Goal: Transaction & Acquisition: Subscribe to service/newsletter

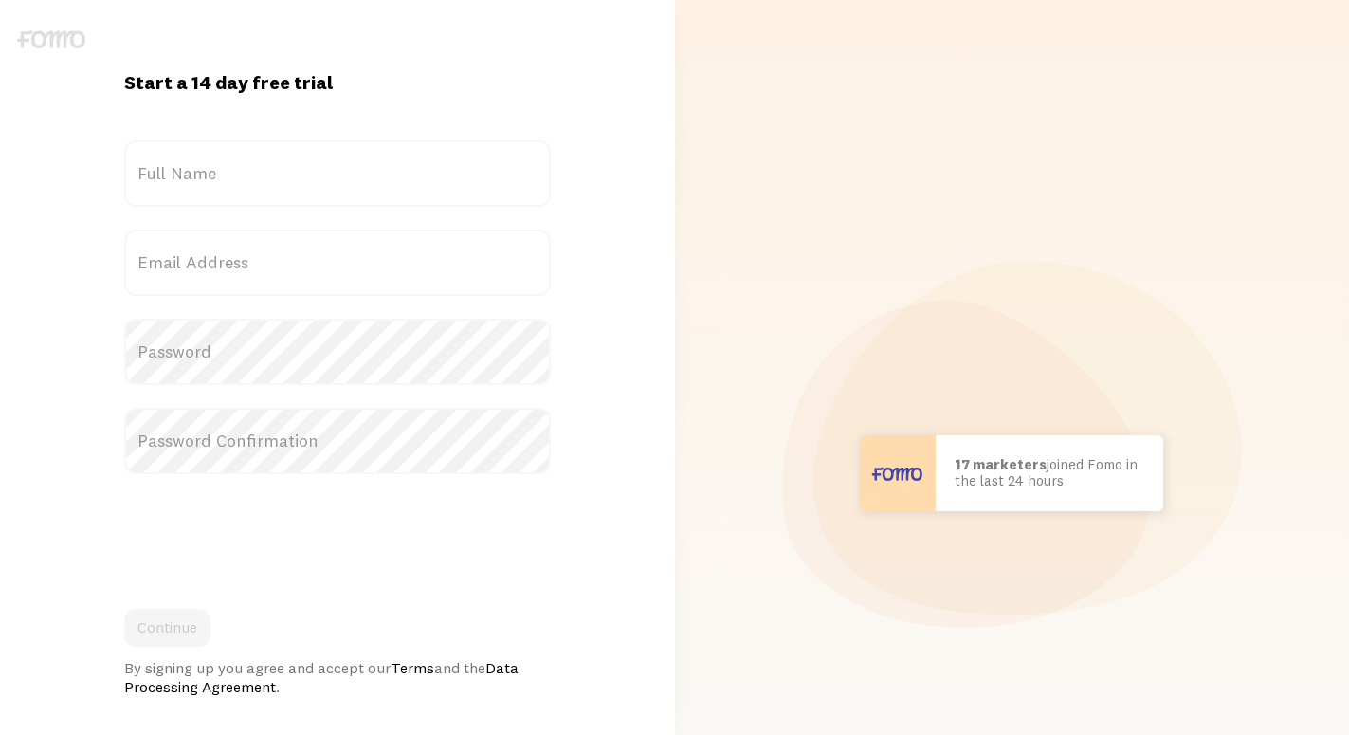
click at [222, 269] on label "Email Address" at bounding box center [337, 262] width 427 height 66
click at [222, 269] on input "Email Address" at bounding box center [337, 262] width 427 height 66
click at [231, 254] on label "Email Address" at bounding box center [337, 262] width 427 height 66
click at [231, 254] on input "Email Address" at bounding box center [337, 262] width 427 height 66
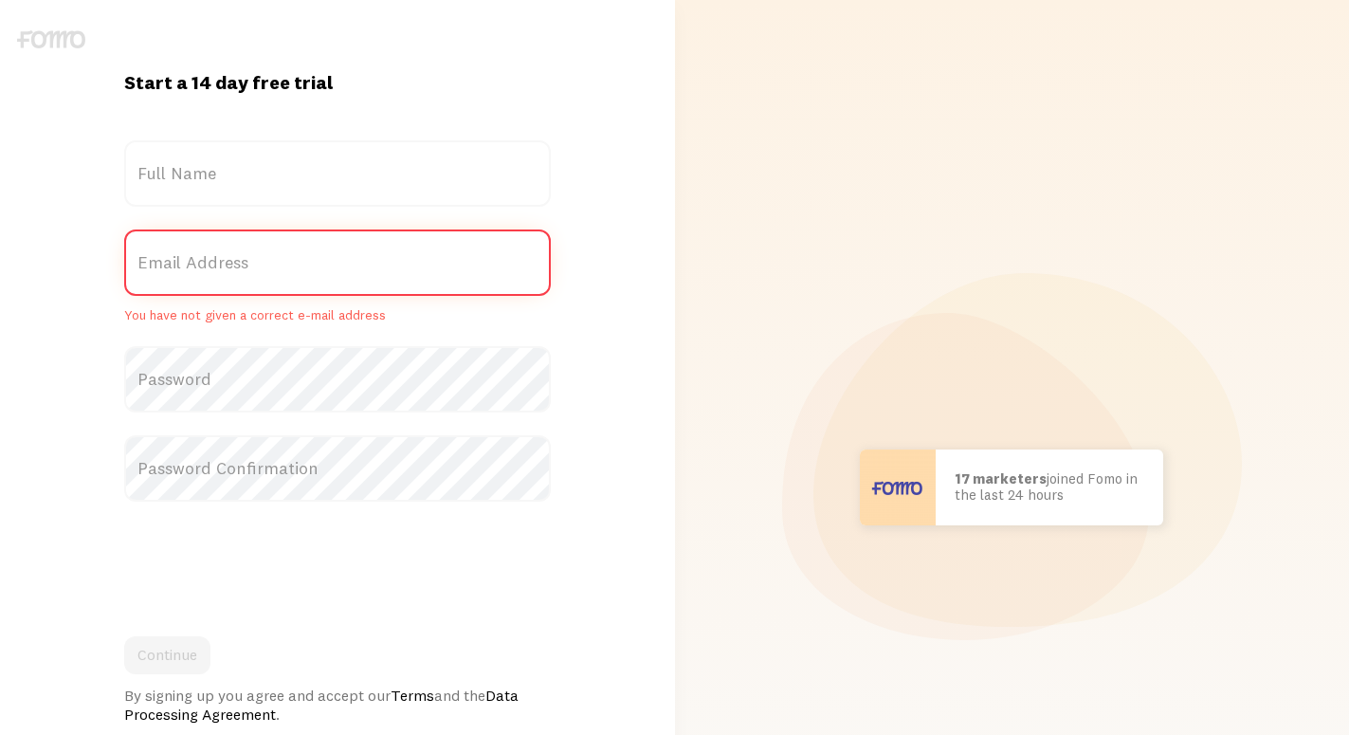
paste input "[EMAIL_ADDRESS][DOMAIN_NAME]"
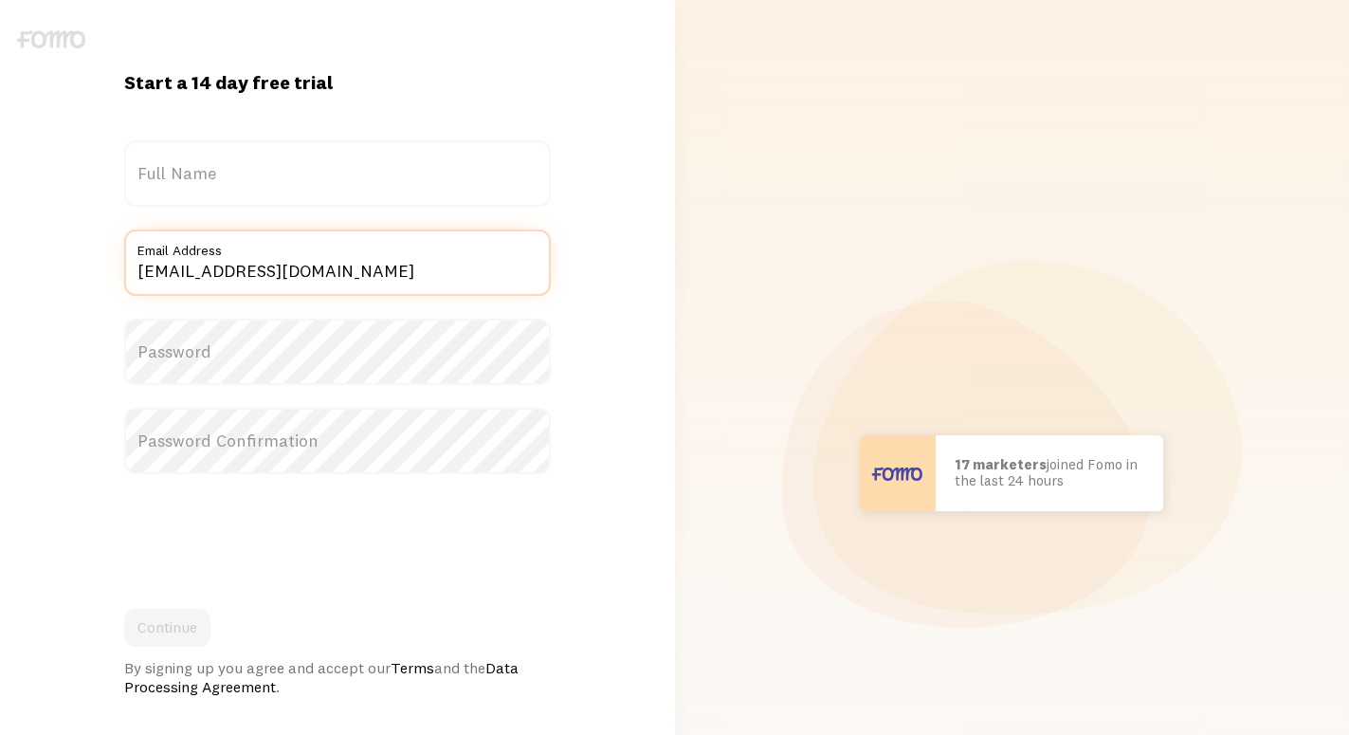
type input "[EMAIL_ADDRESS][DOMAIN_NAME]"
click at [220, 179] on label "Full Name" at bounding box center [337, 173] width 427 height 66
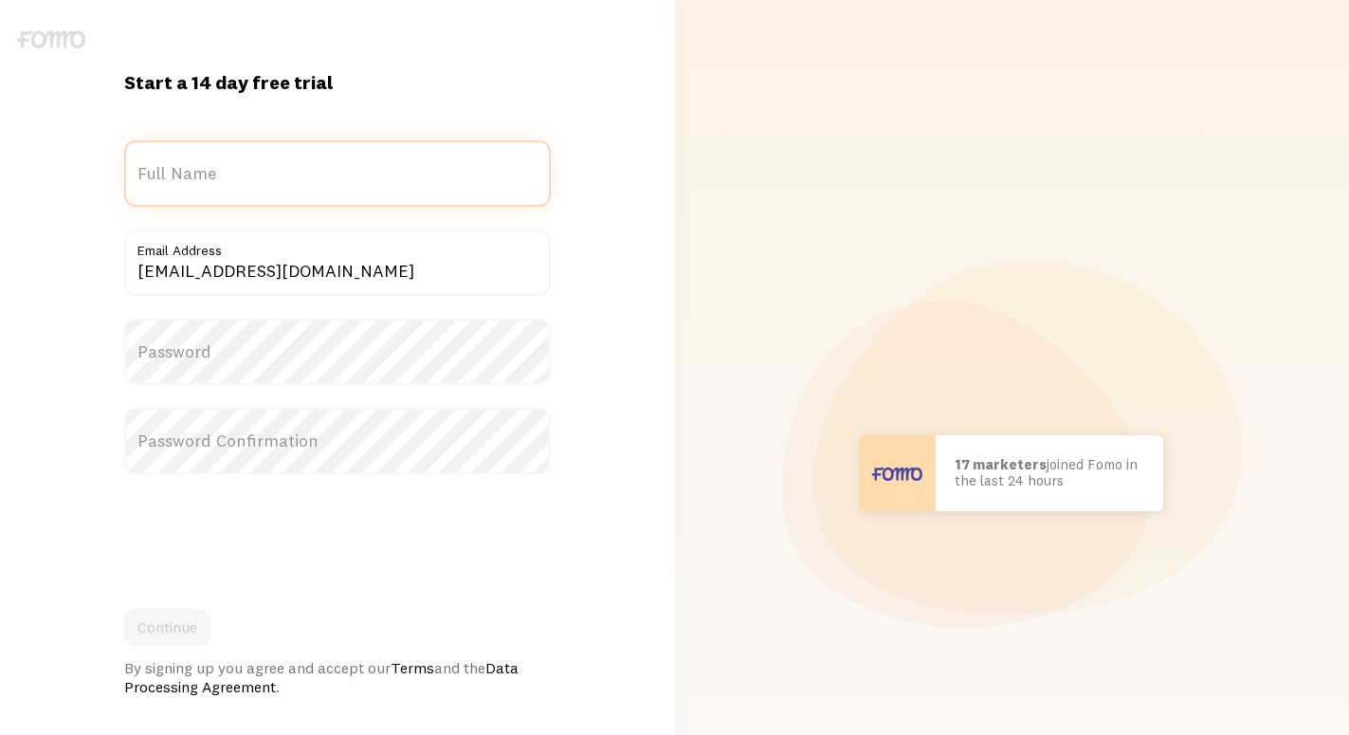
click at [220, 179] on input "Full Name" at bounding box center [337, 173] width 427 height 66
drag, startPoint x: 214, startPoint y: 192, endPoint x: 23, endPoint y: 199, distance: 191.7
click at [124, 195] on input "d dwq" at bounding box center [337, 173] width 427 height 66
type input "dwqd dwq"
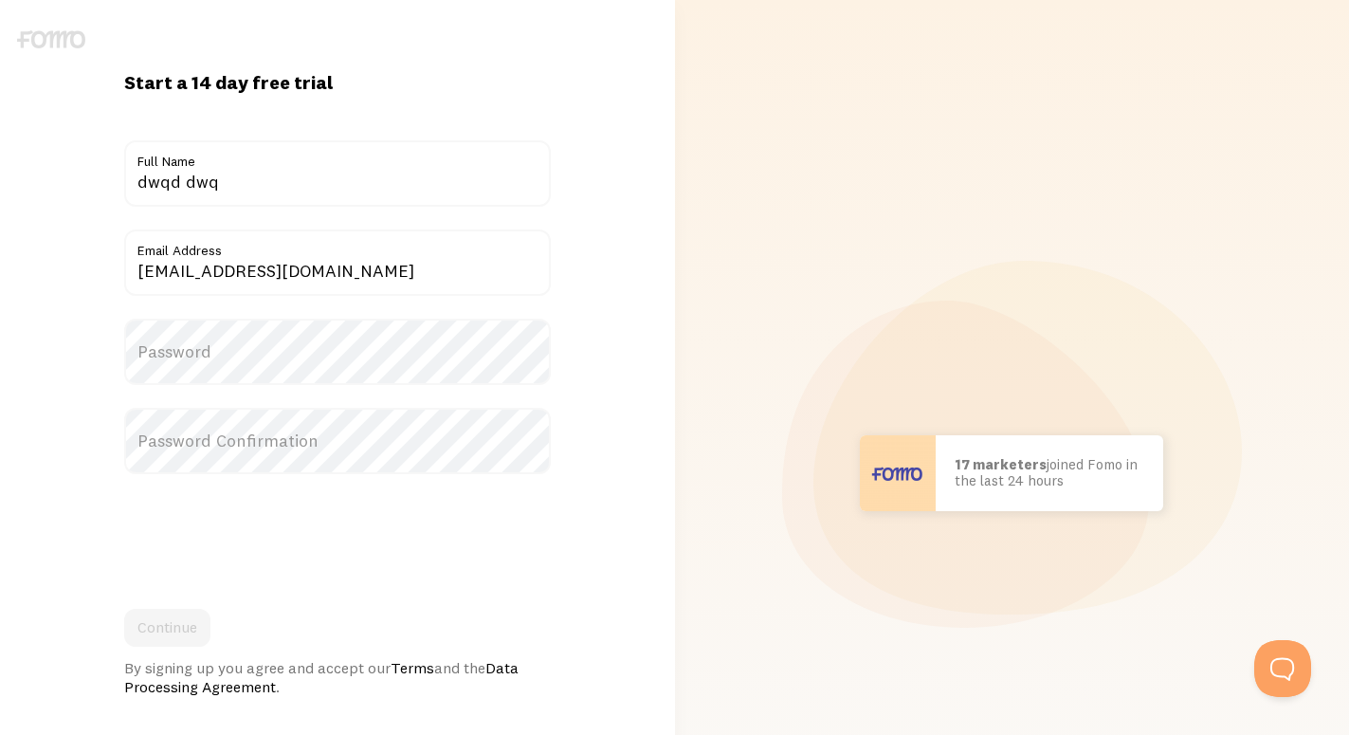
drag, startPoint x: 207, startPoint y: 402, endPoint x: 206, endPoint y: 379, distance: 22.8
click at [206, 393] on form "Title dwqd dwq Full Name alexska513@gmail.com Email Address Password Password C…" at bounding box center [337, 418] width 427 height 556
click at [210, 357] on label "Password" at bounding box center [337, 352] width 427 height 66
click at [212, 438] on label "Password Confirmation" at bounding box center [337, 441] width 427 height 66
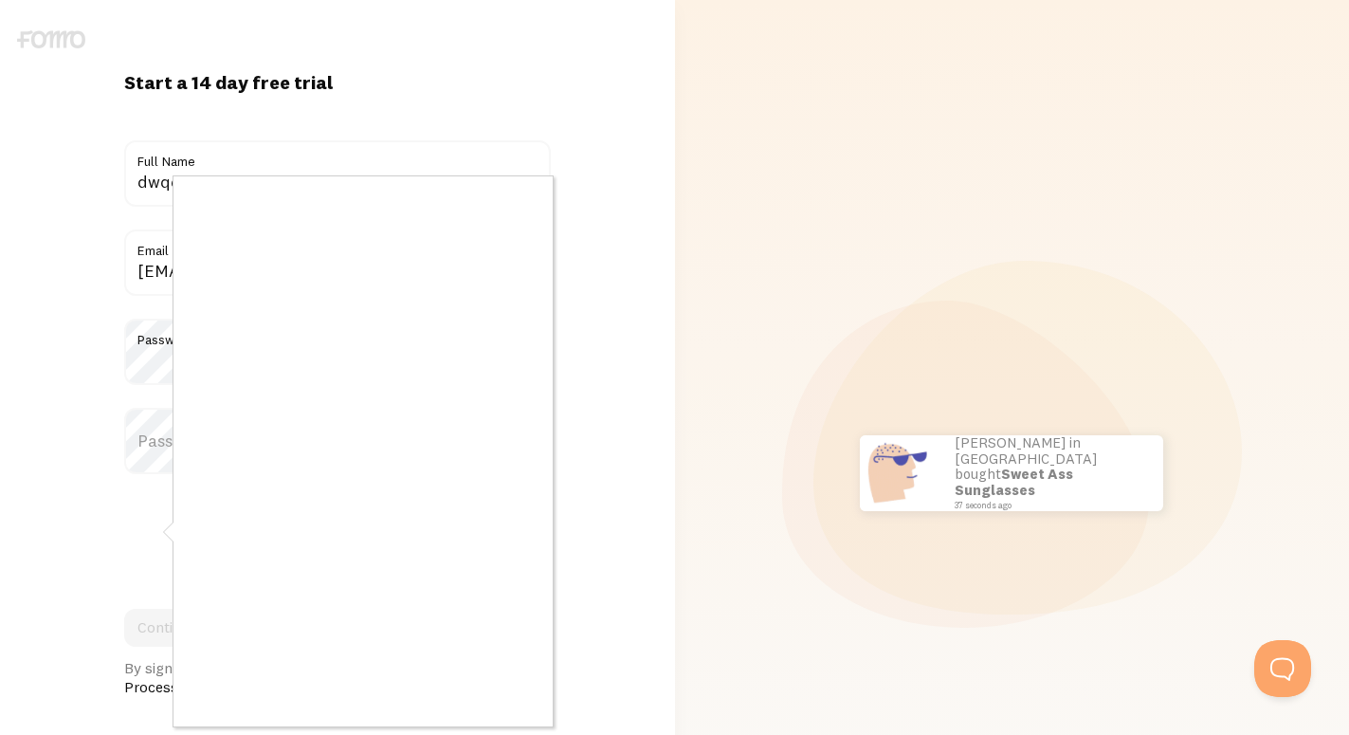
click at [754, 324] on div at bounding box center [674, 367] width 1349 height 735
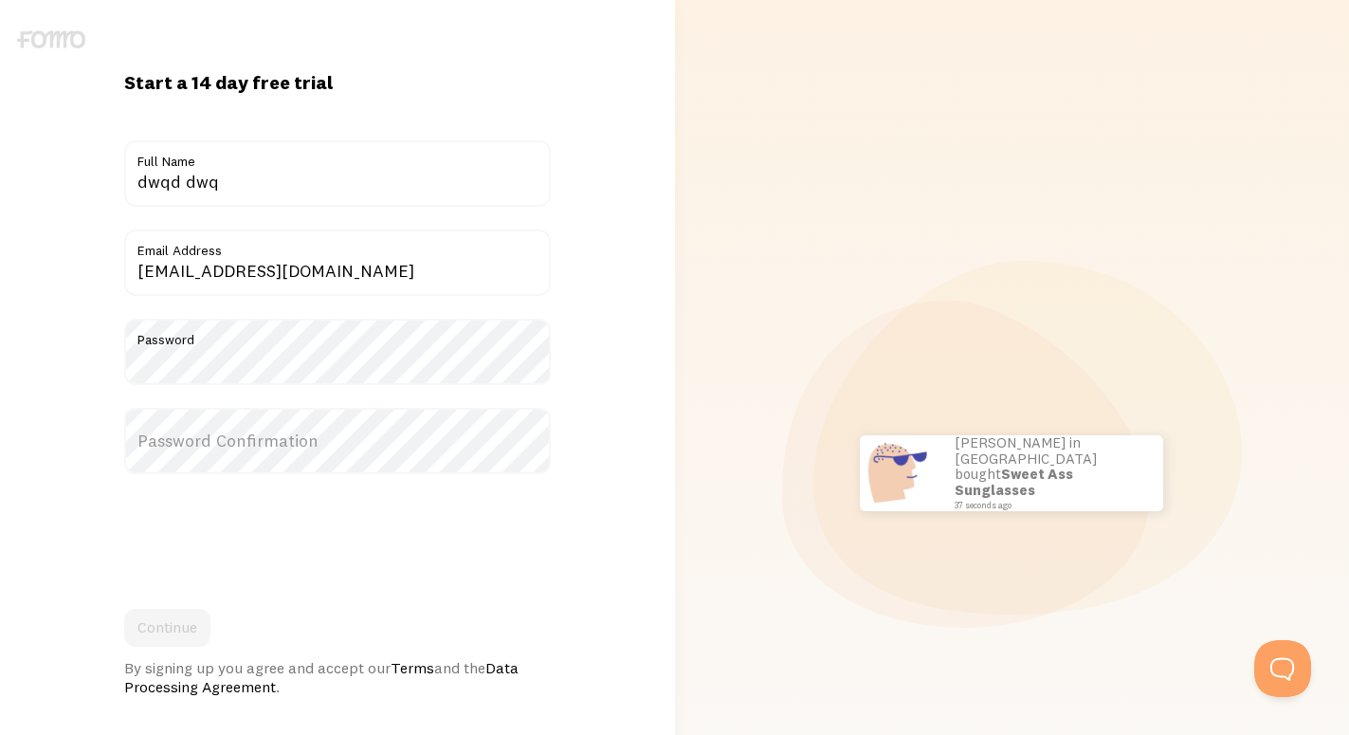
click at [192, 438] on label "Password Confirmation" at bounding box center [337, 441] width 427 height 66
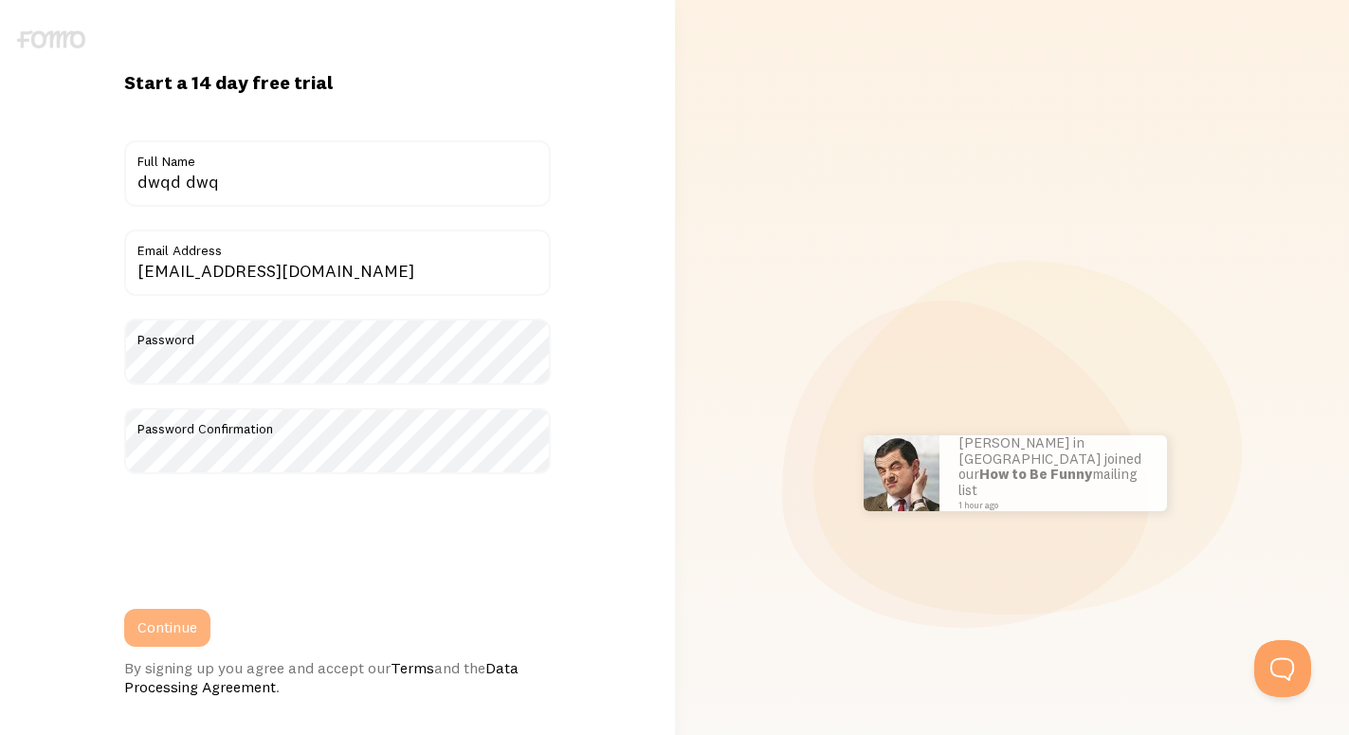
click at [166, 636] on button "Continue" at bounding box center [167, 628] width 86 height 38
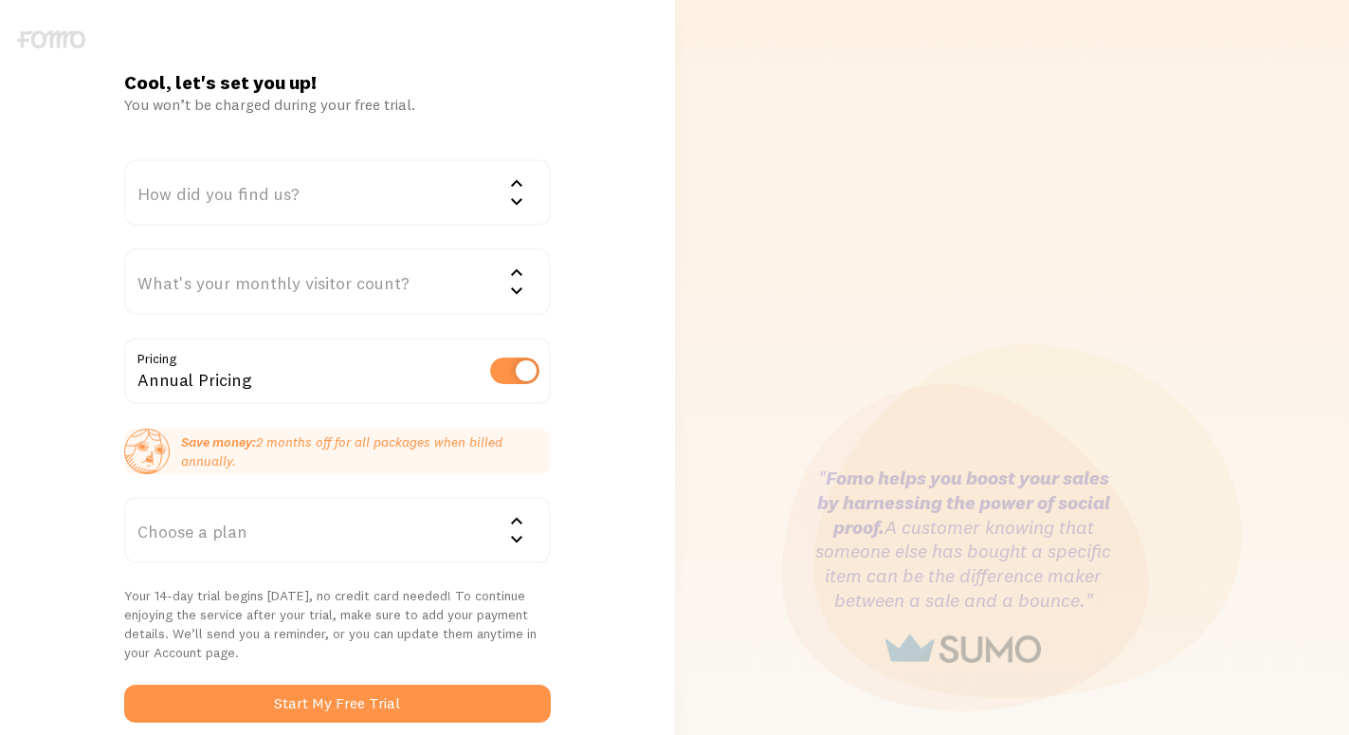
click at [328, 178] on div "How did you find us?" at bounding box center [337, 192] width 427 height 66
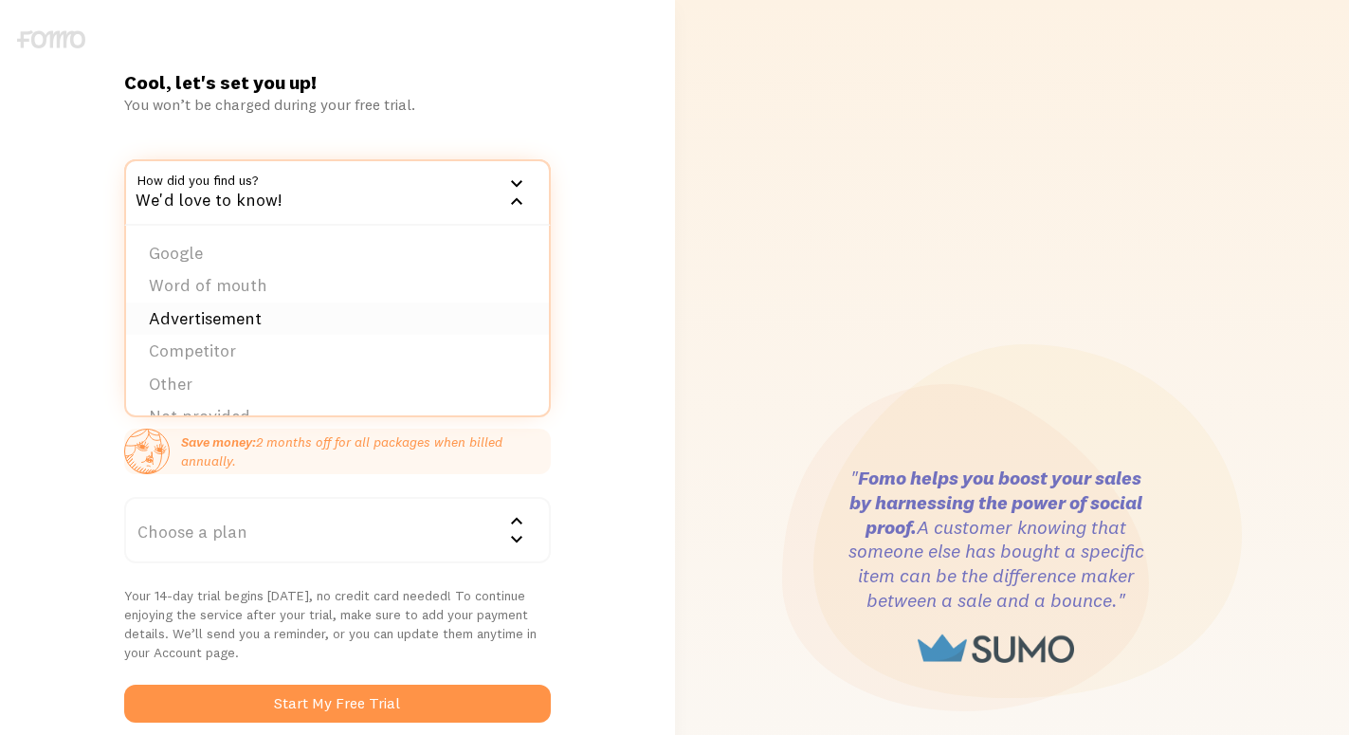
click at [278, 326] on li "Advertisement" at bounding box center [337, 318] width 423 height 33
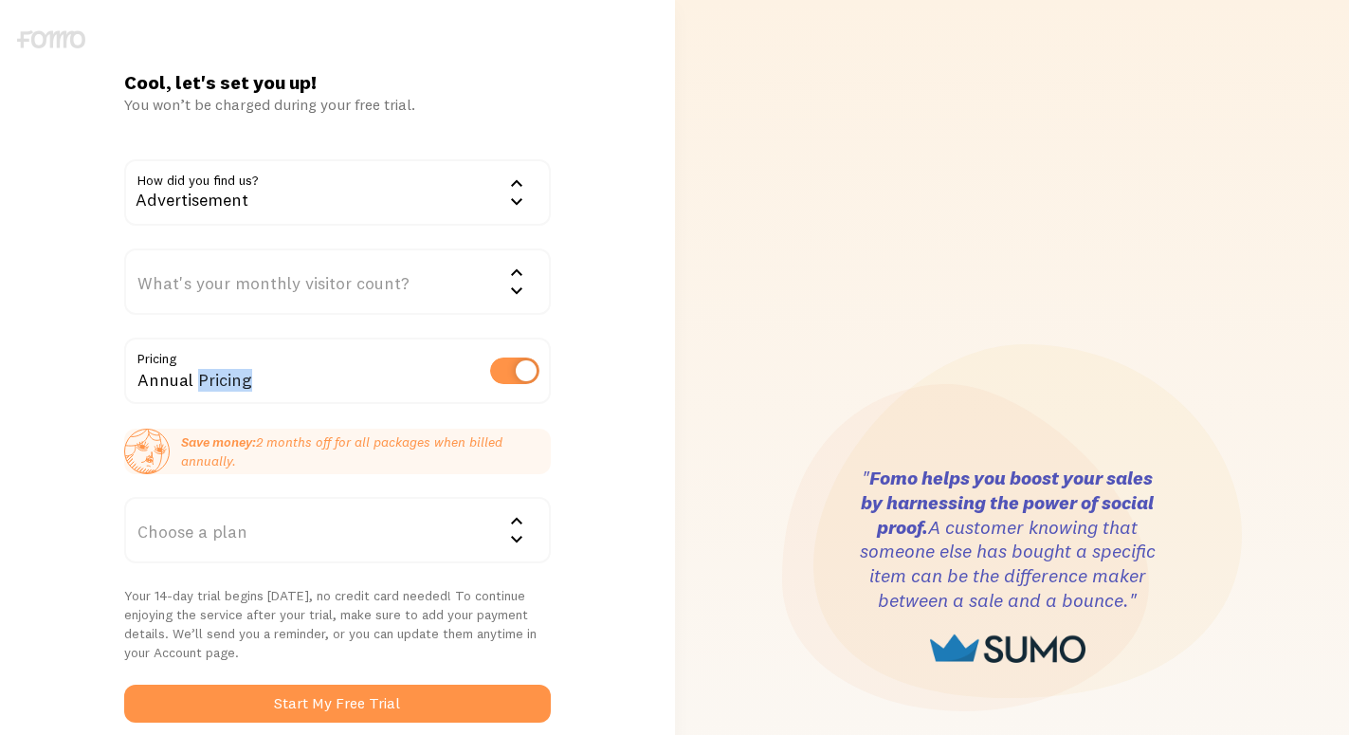
click at [278, 326] on form "How did you find us? Advertisement Google Word of mouth Advertisement Competito…" at bounding box center [337, 441] width 427 height 564
click at [305, 286] on div "What's your monthly visitor count?" at bounding box center [337, 281] width 427 height 66
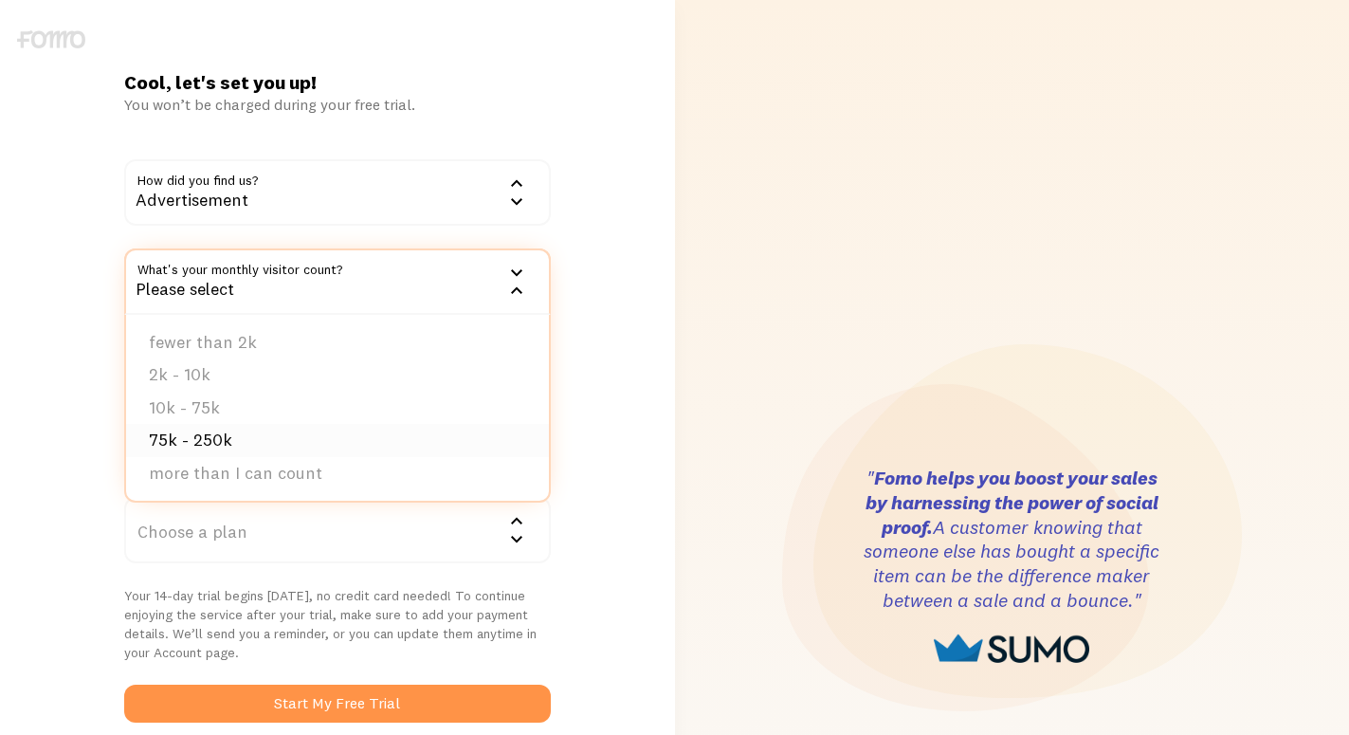
click at [278, 430] on li "75k - 250k" at bounding box center [337, 440] width 423 height 33
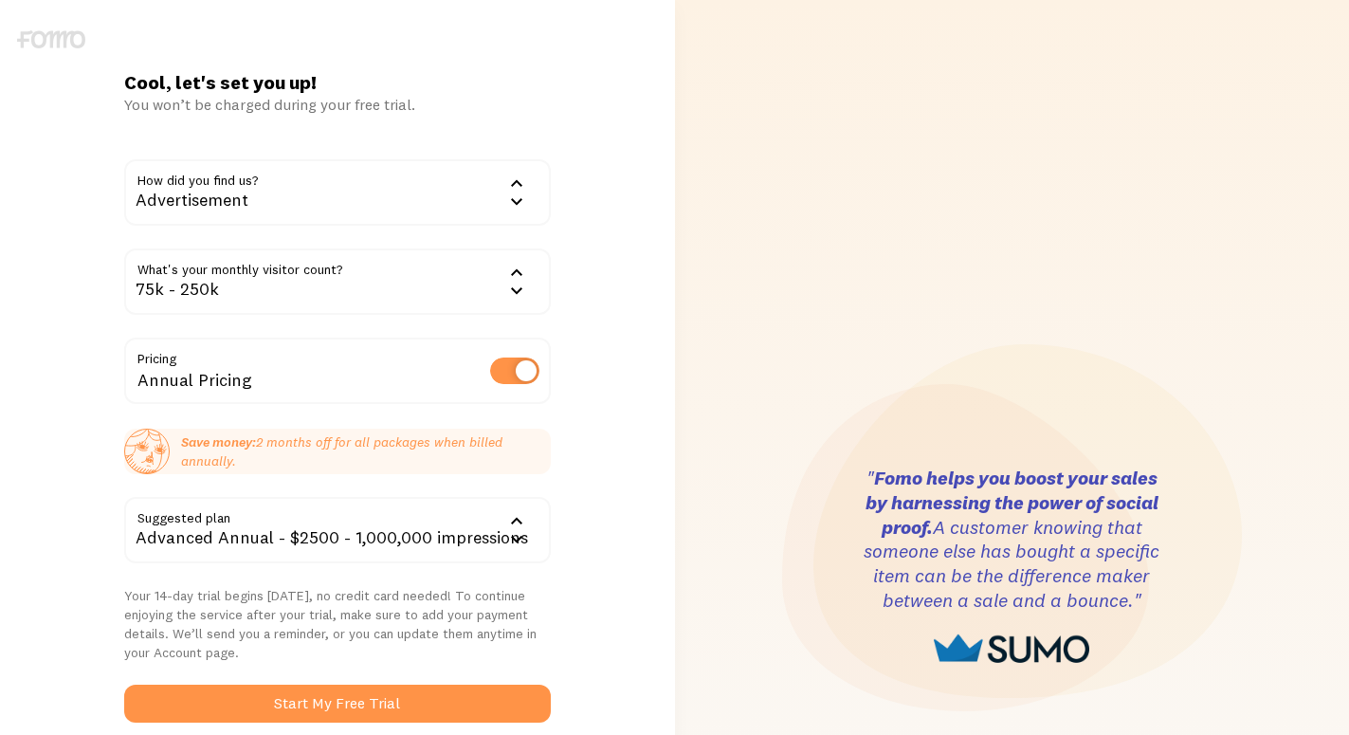
click at [276, 593] on p "Your 14-day trial begins today, no credit card needed! To continue enjoying the…" at bounding box center [337, 624] width 427 height 76
click at [294, 666] on form "How did you find us? Advertisement Google Word of mouth Advertisement Competito…" at bounding box center [337, 441] width 427 height 564
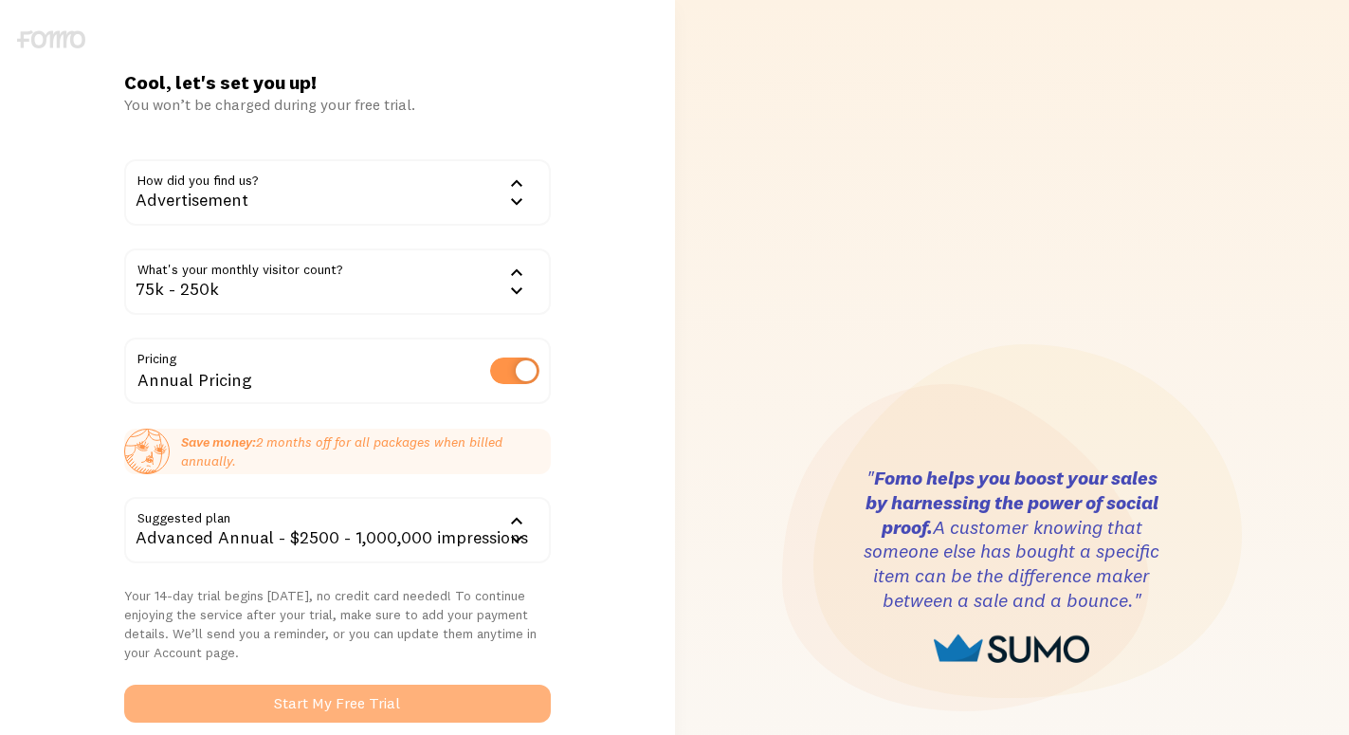
click at [302, 687] on button "Start My Free Trial" at bounding box center [337, 704] width 427 height 38
click at [302, 691] on button "Start My Free Trial" at bounding box center [337, 704] width 427 height 38
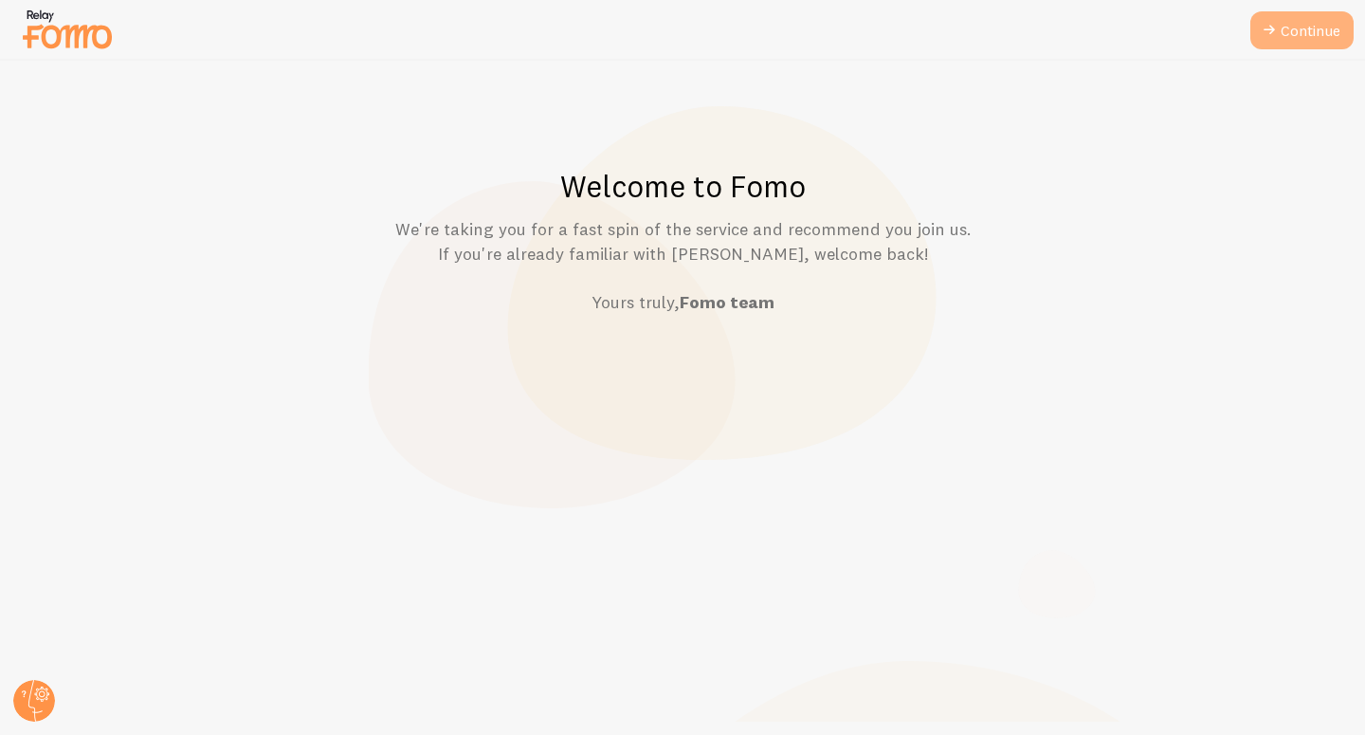
click at [1327, 17] on link "Continue" at bounding box center [1302, 30] width 103 height 38
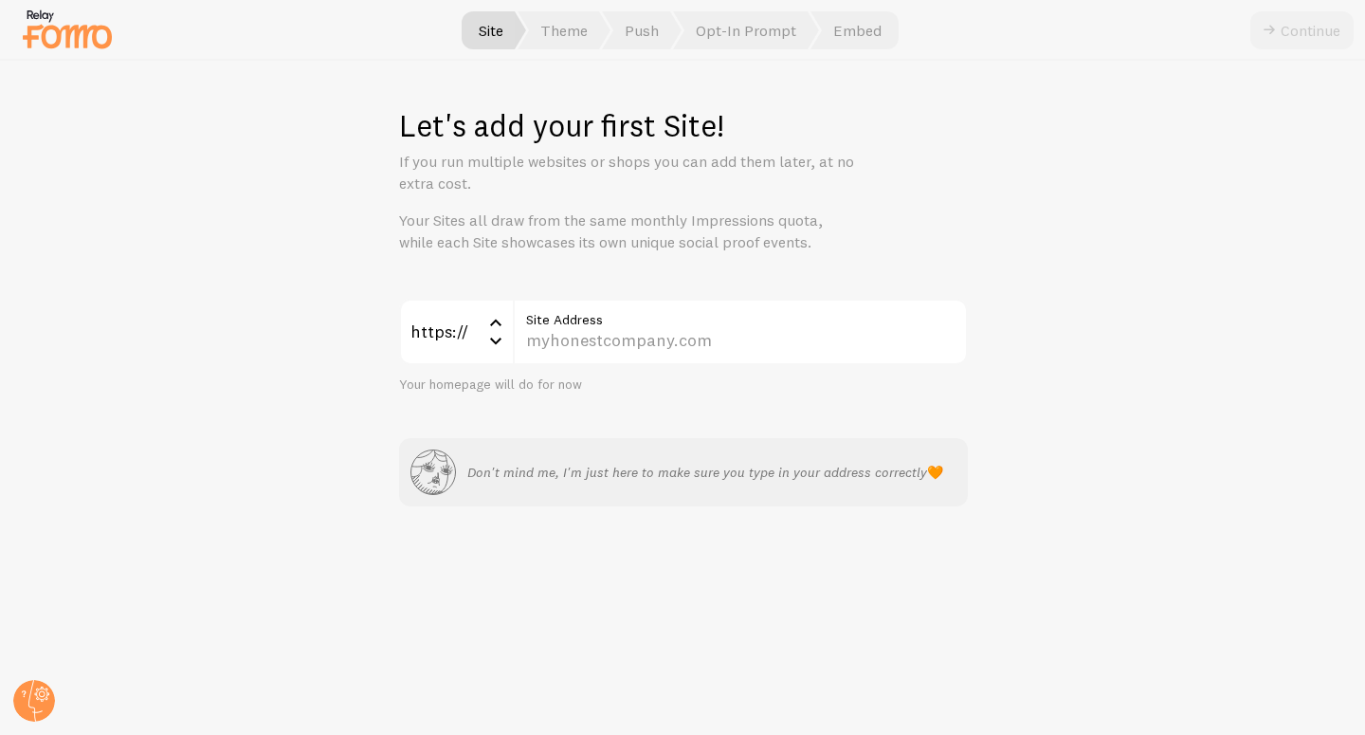
click at [576, 419] on div "https:// https:// https:// http:// Site Address Your homepage will do for now D…" at bounding box center [683, 403] width 569 height 209
click at [633, 27] on span "Push" at bounding box center [642, 30] width 80 height 38
click at [555, 37] on span "Theme" at bounding box center [564, 30] width 93 height 38
click at [492, 44] on span "Site" at bounding box center [491, 30] width 70 height 38
click at [549, 393] on div "https:// https:// https:// http:// Site Address Your homepage will do for now D…" at bounding box center [683, 403] width 569 height 209
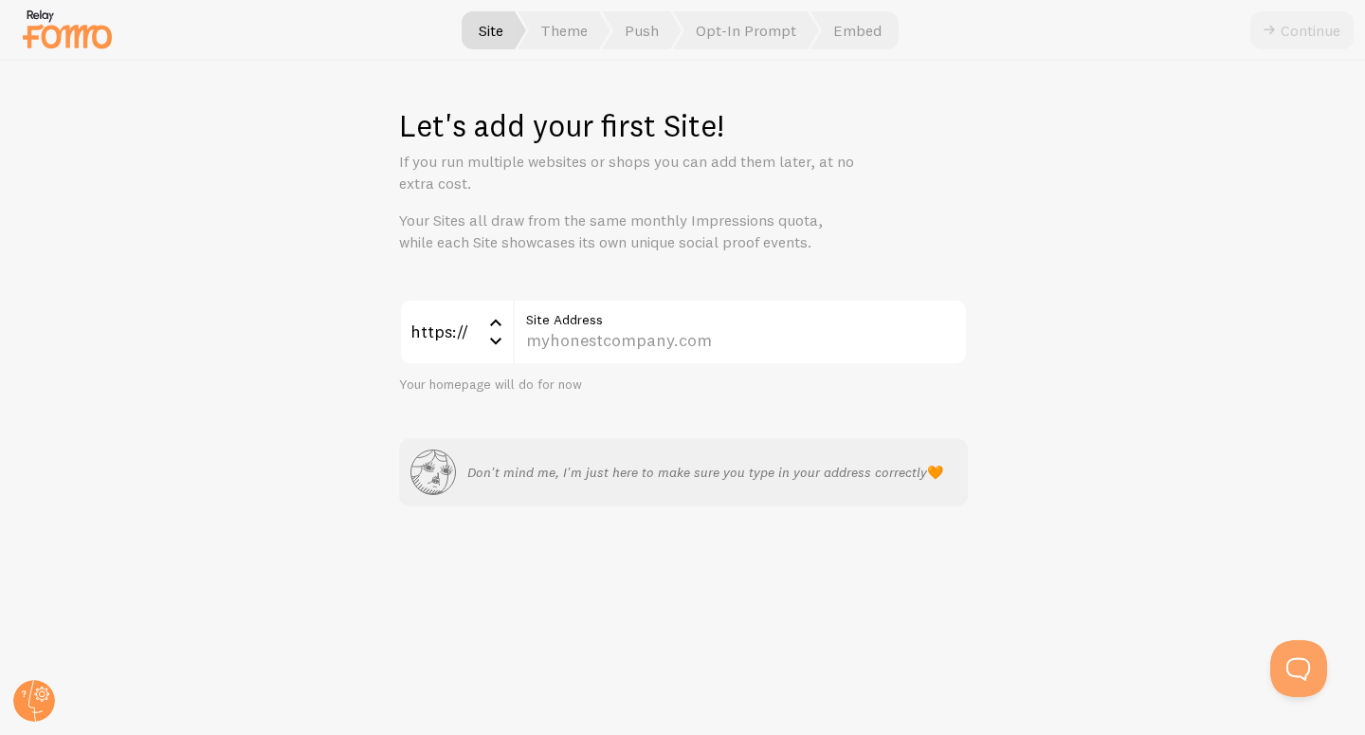
click at [637, 280] on div "Let's add your first Site! If you run multiple websites or shops you can add th…" at bounding box center [683, 398] width 1364 height 674
drag, startPoint x: 626, startPoint y: 315, endPoint x: 622, endPoint y: 356, distance: 40.9
click at [626, 316] on label "Site Address" at bounding box center [731, 315] width 455 height 32
click at [626, 316] on input "Site Address" at bounding box center [731, 332] width 455 height 66
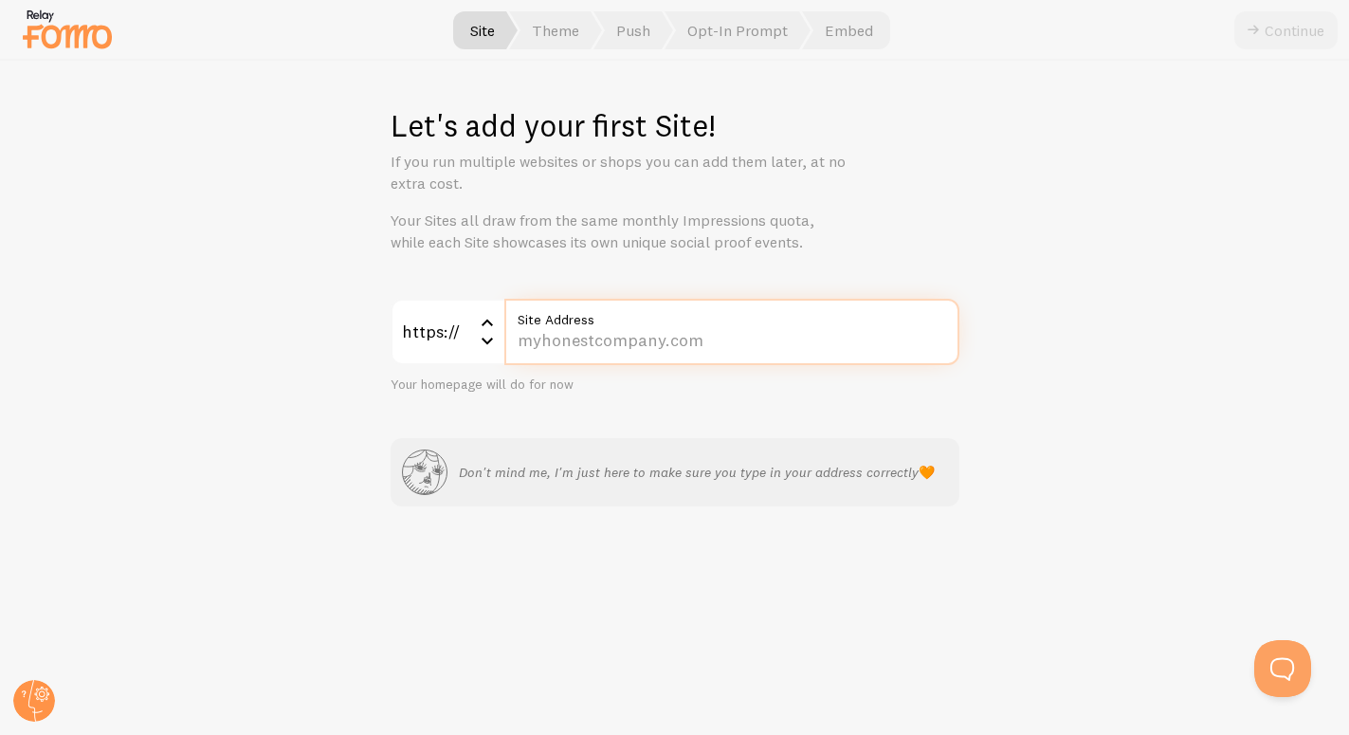
click at [622, 356] on input "Site Address" at bounding box center [731, 332] width 455 height 66
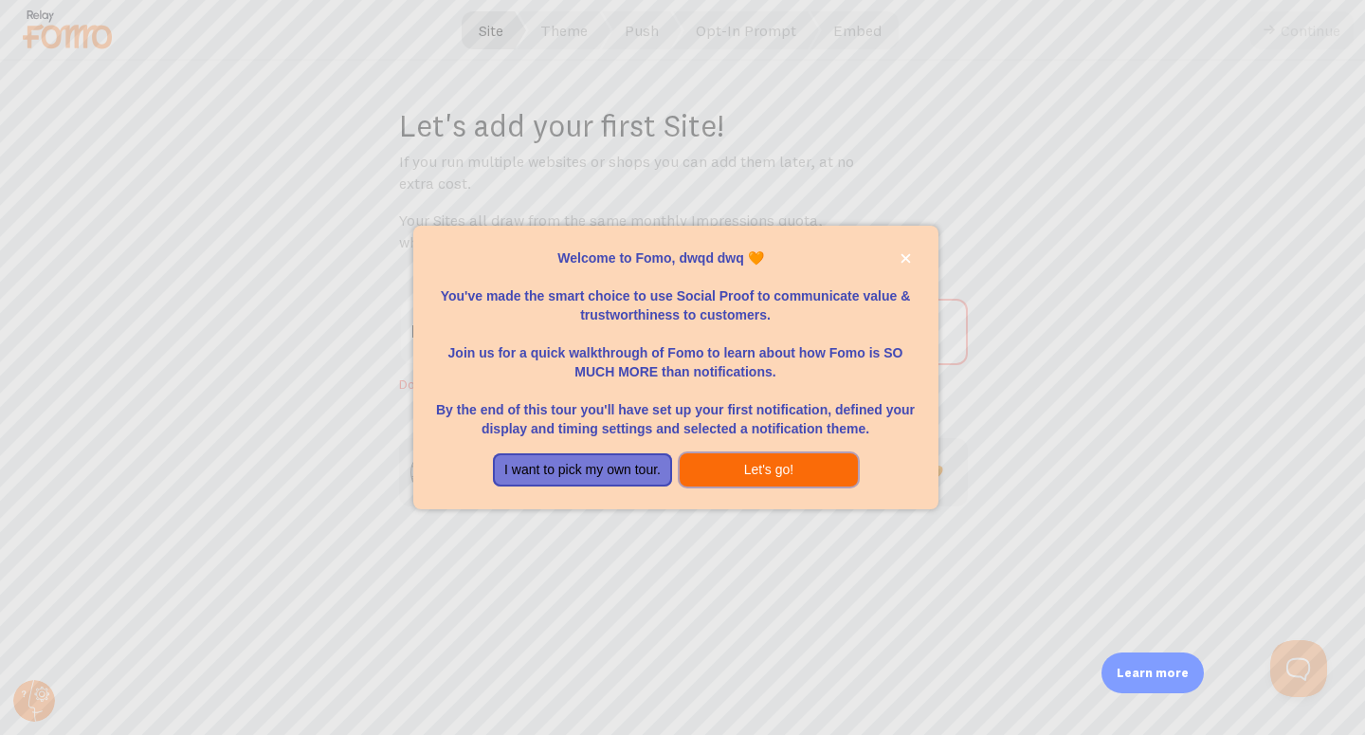
click at [756, 470] on button "Let's go!" at bounding box center [769, 470] width 178 height 34
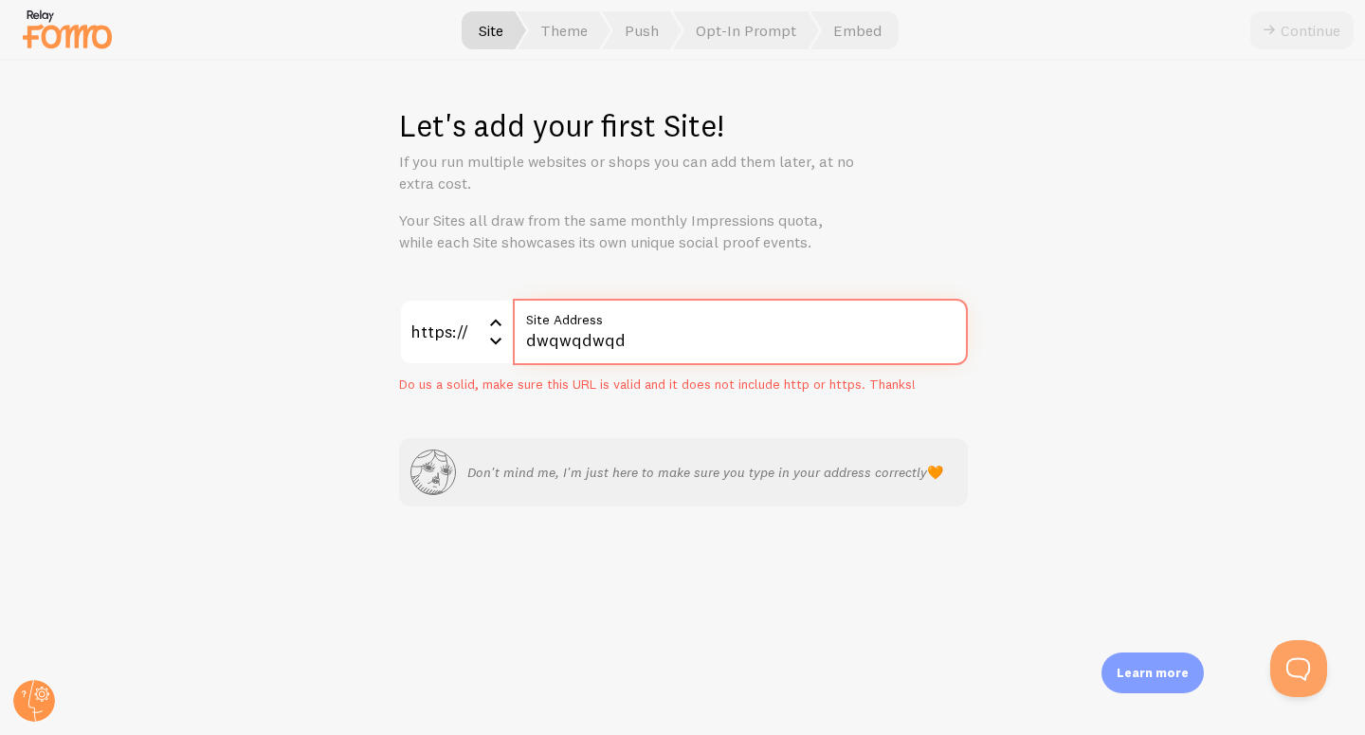
click at [660, 346] on input "dwqwqdwqd" at bounding box center [740, 332] width 455 height 66
click at [660, 346] on input "wqd" at bounding box center [740, 332] width 455 height 66
click at [660, 346] on input "wqddwqwqd" at bounding box center [740, 332] width 455 height 66
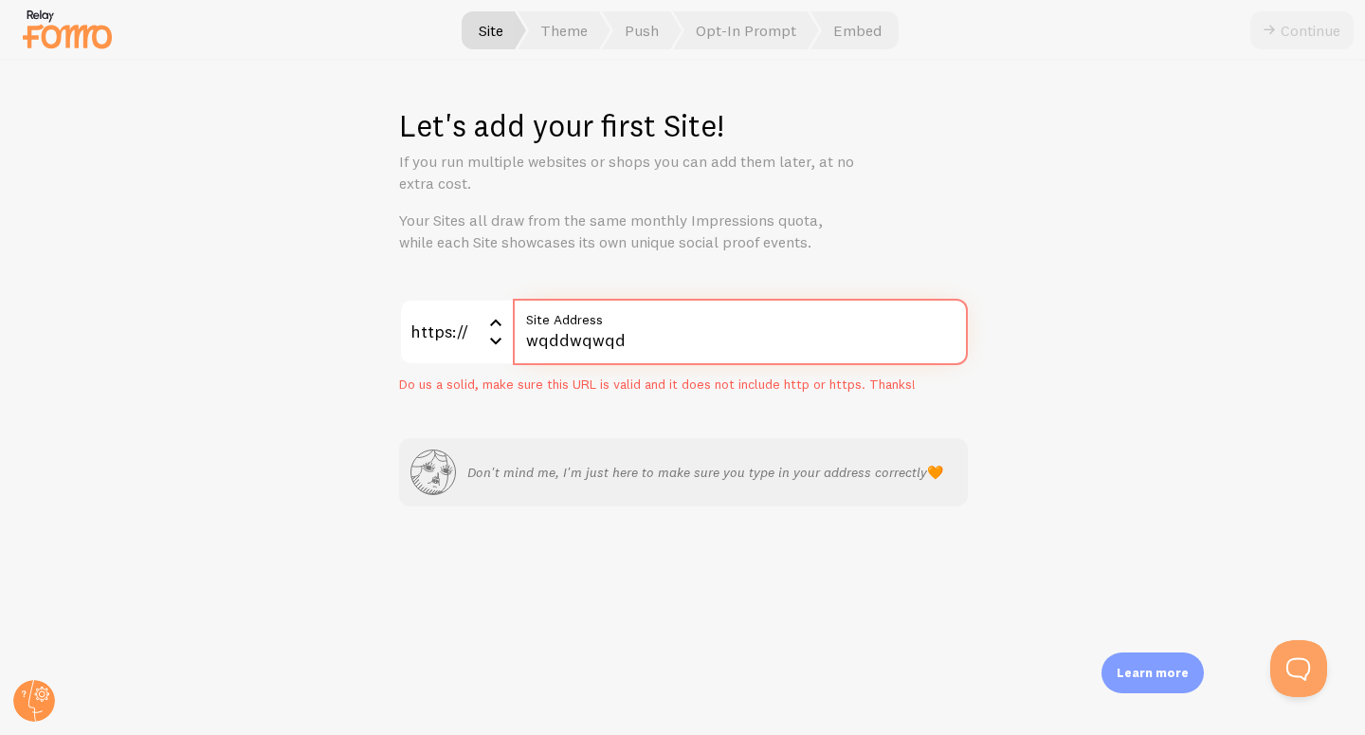
click at [660, 346] on input "wqddwqwqd" at bounding box center [740, 332] width 455 height 66
paste input "[DOMAIN_NAME]"
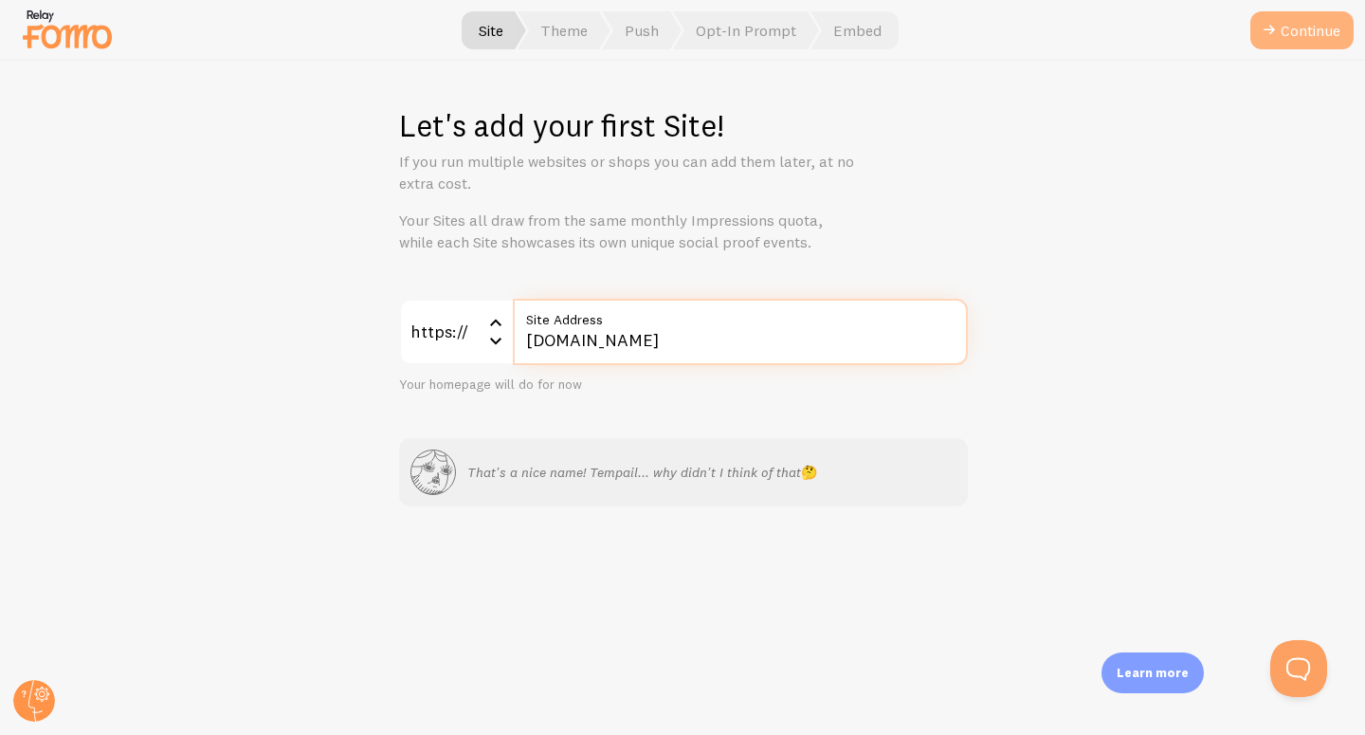
type input "[DOMAIN_NAME]"
click at [1296, 32] on button "Continue" at bounding box center [1302, 30] width 103 height 38
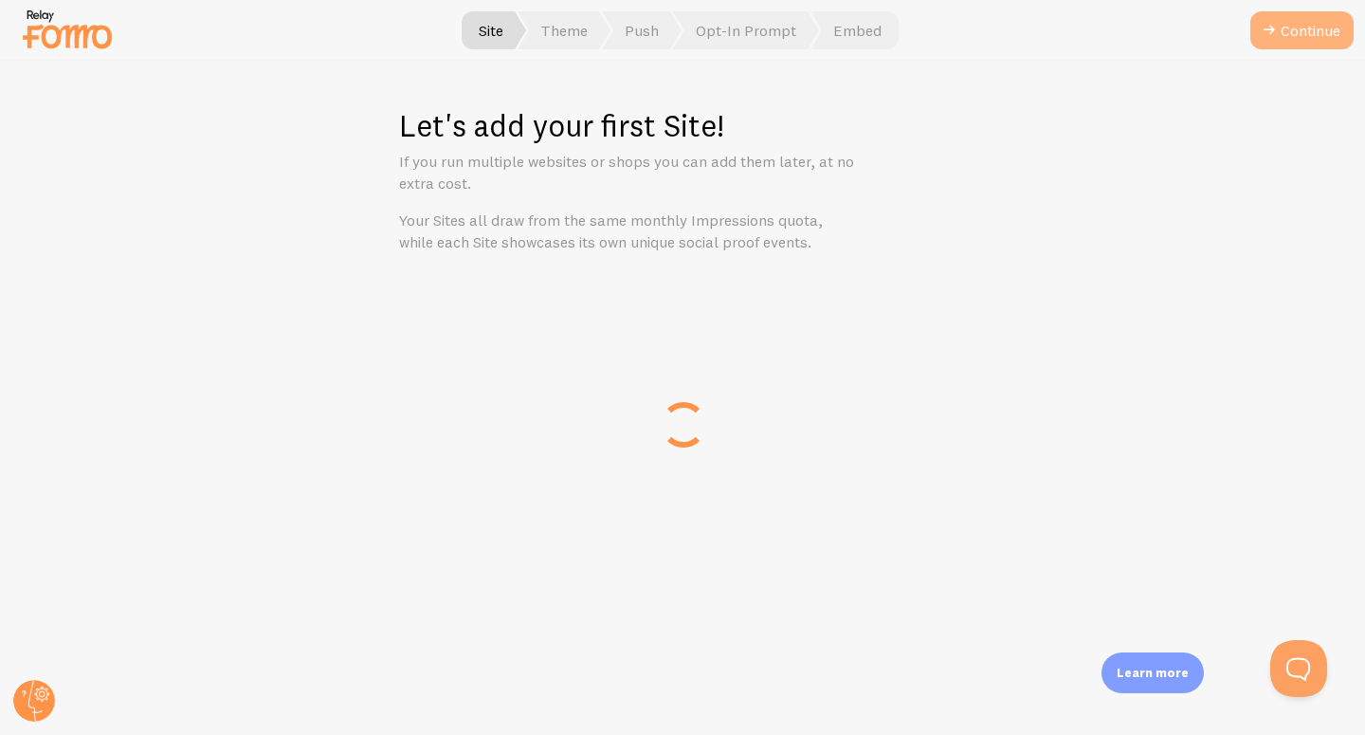
click at [1296, 27] on button "Continue" at bounding box center [1302, 30] width 103 height 38
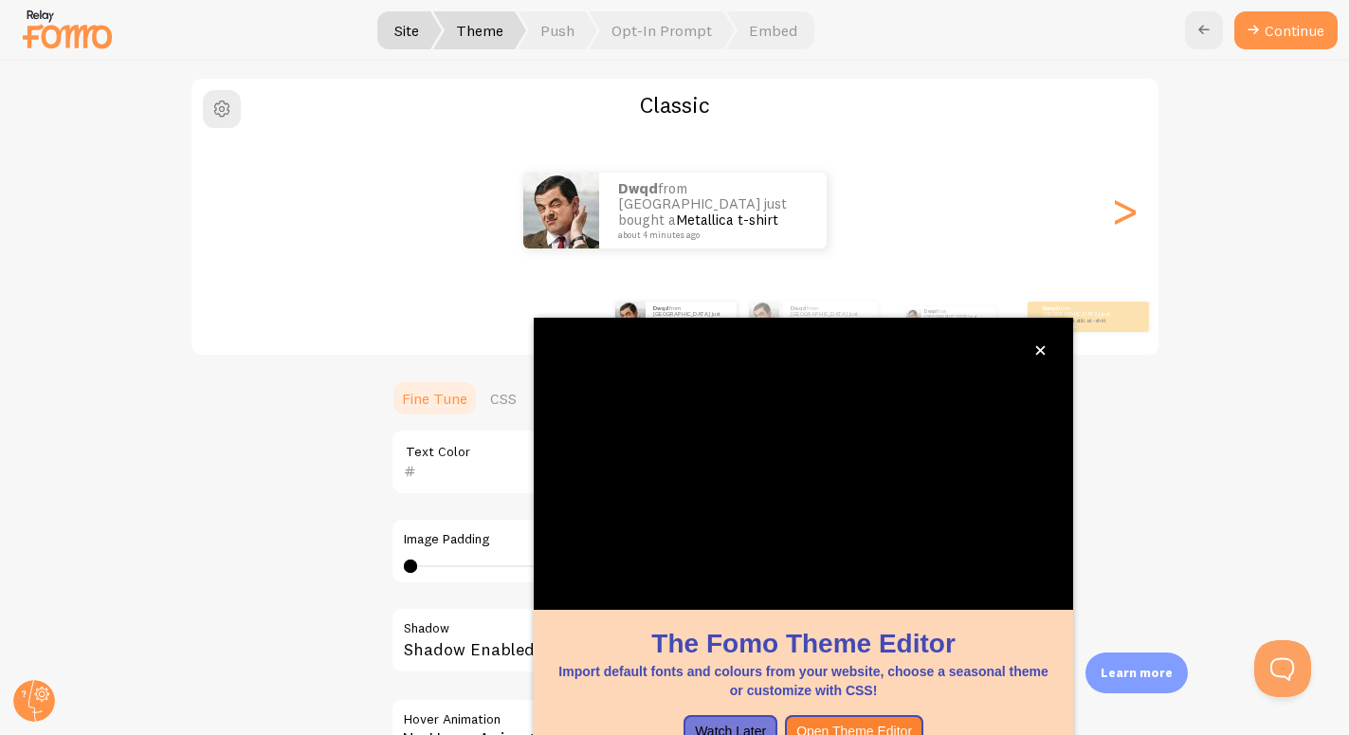
scroll to position [36, 0]
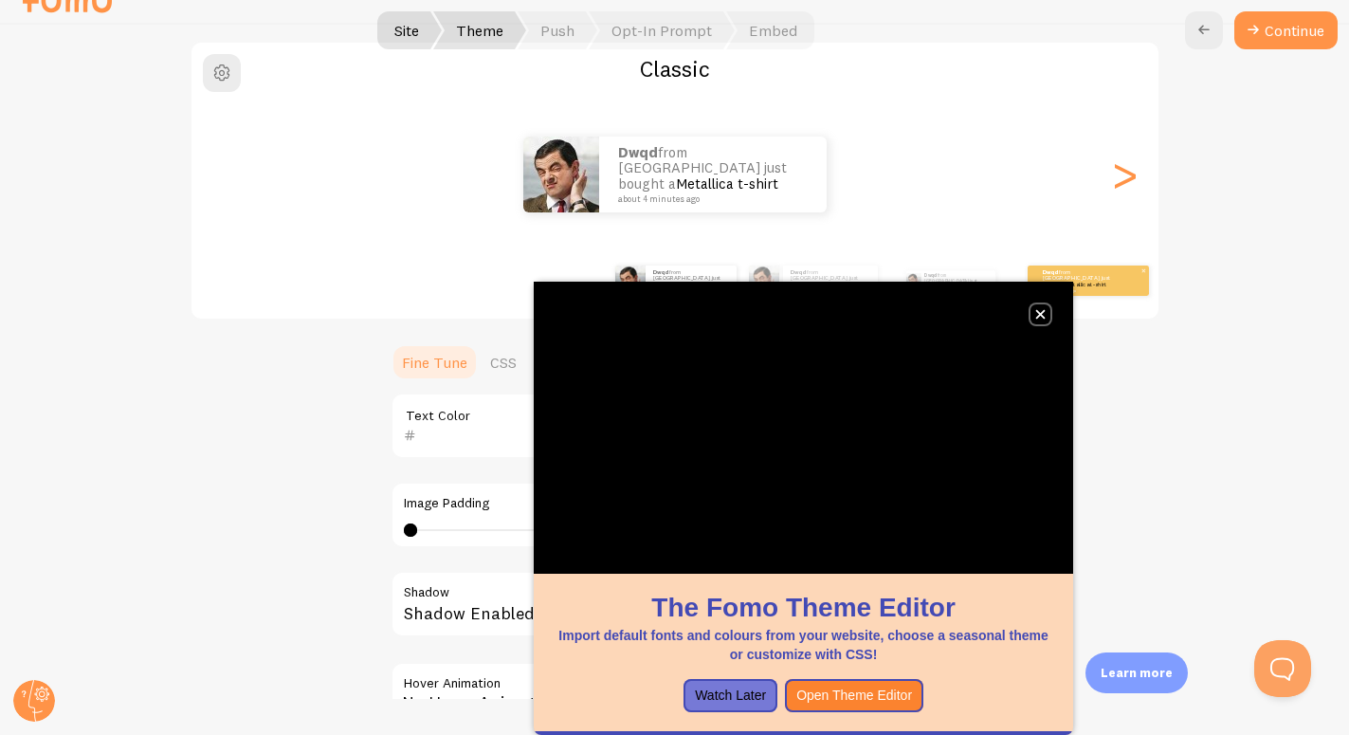
click at [1040, 310] on icon "close," at bounding box center [1040, 314] width 10 height 10
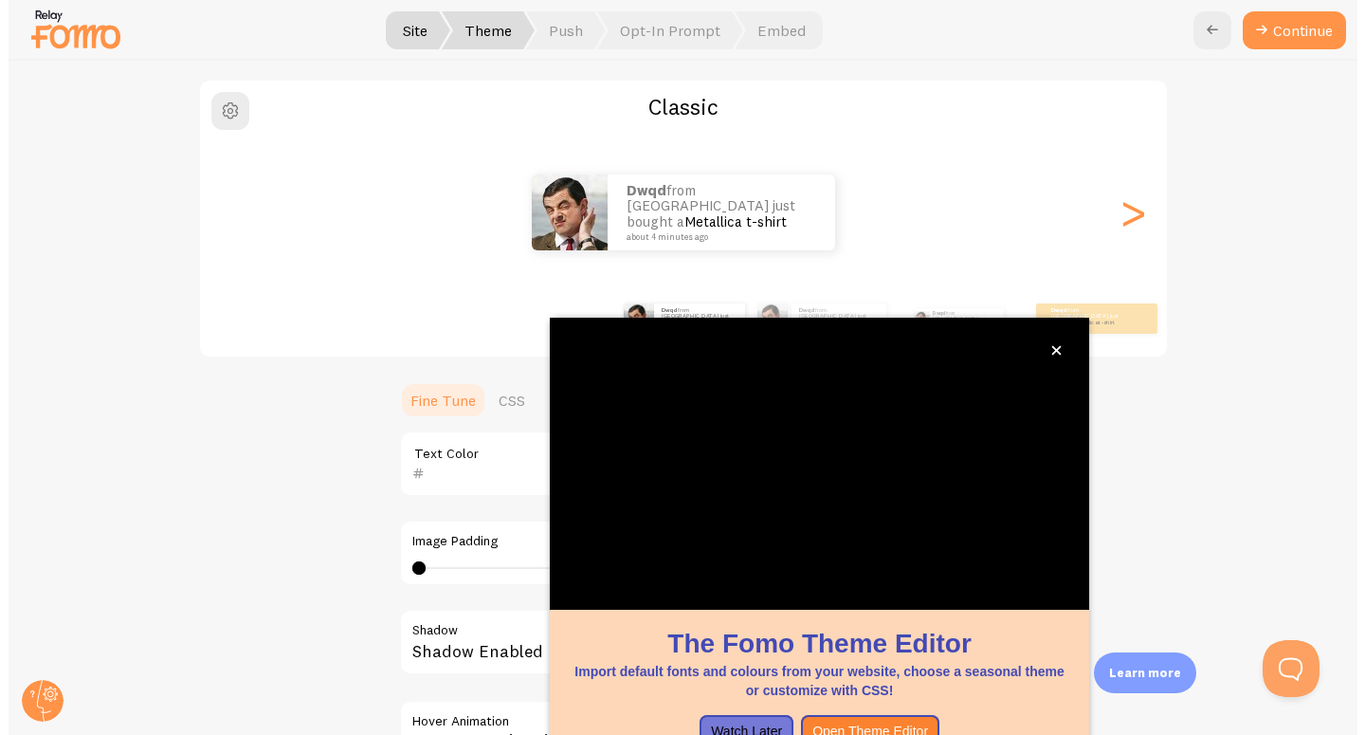
scroll to position [141, 0]
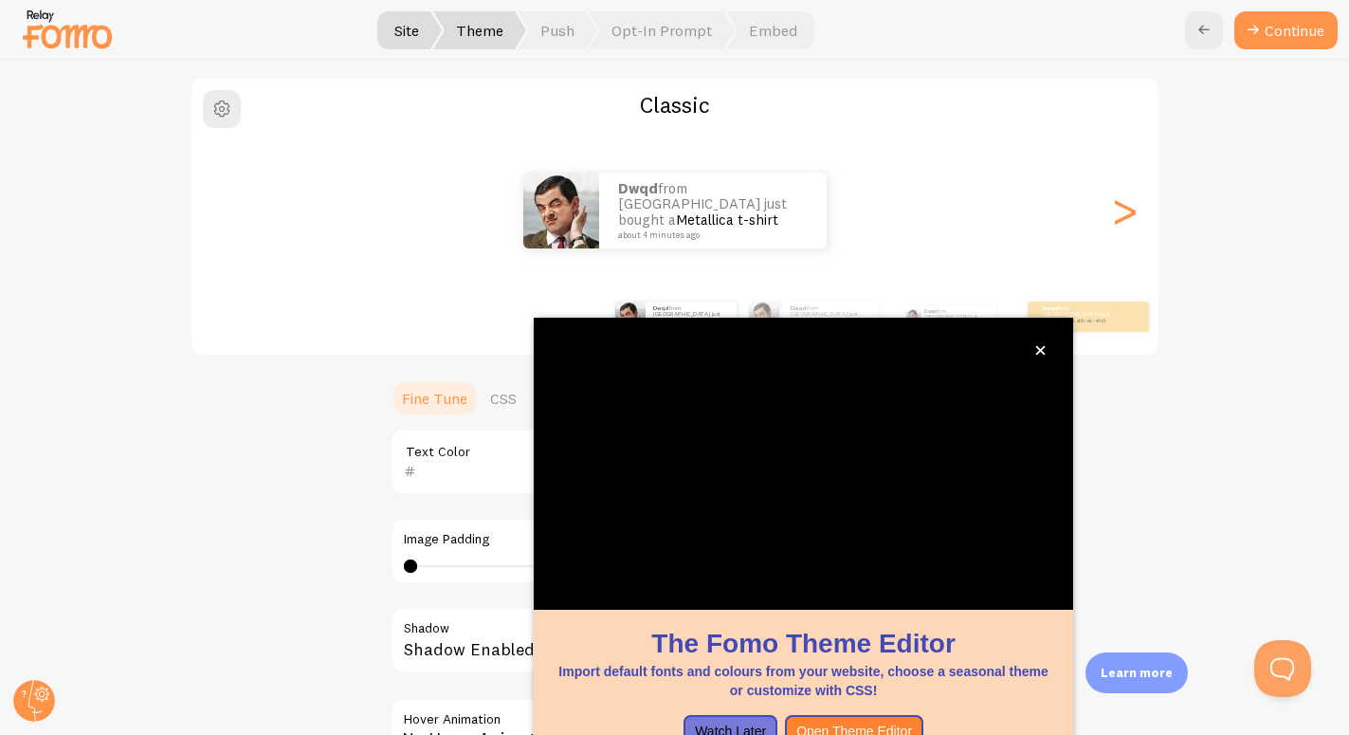
click at [1116, 219] on div ">" at bounding box center [1124, 210] width 23 height 137
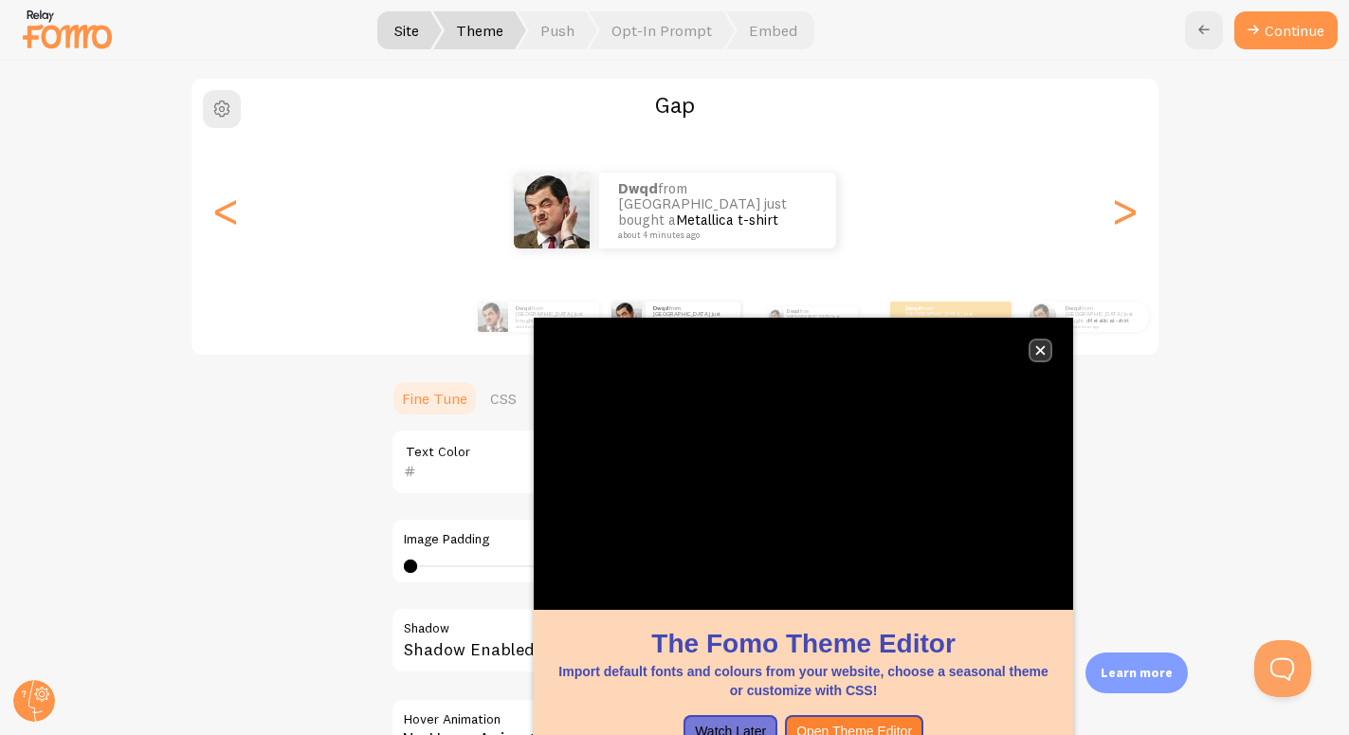
click at [1046, 352] on icon "close," at bounding box center [1040, 350] width 10 height 10
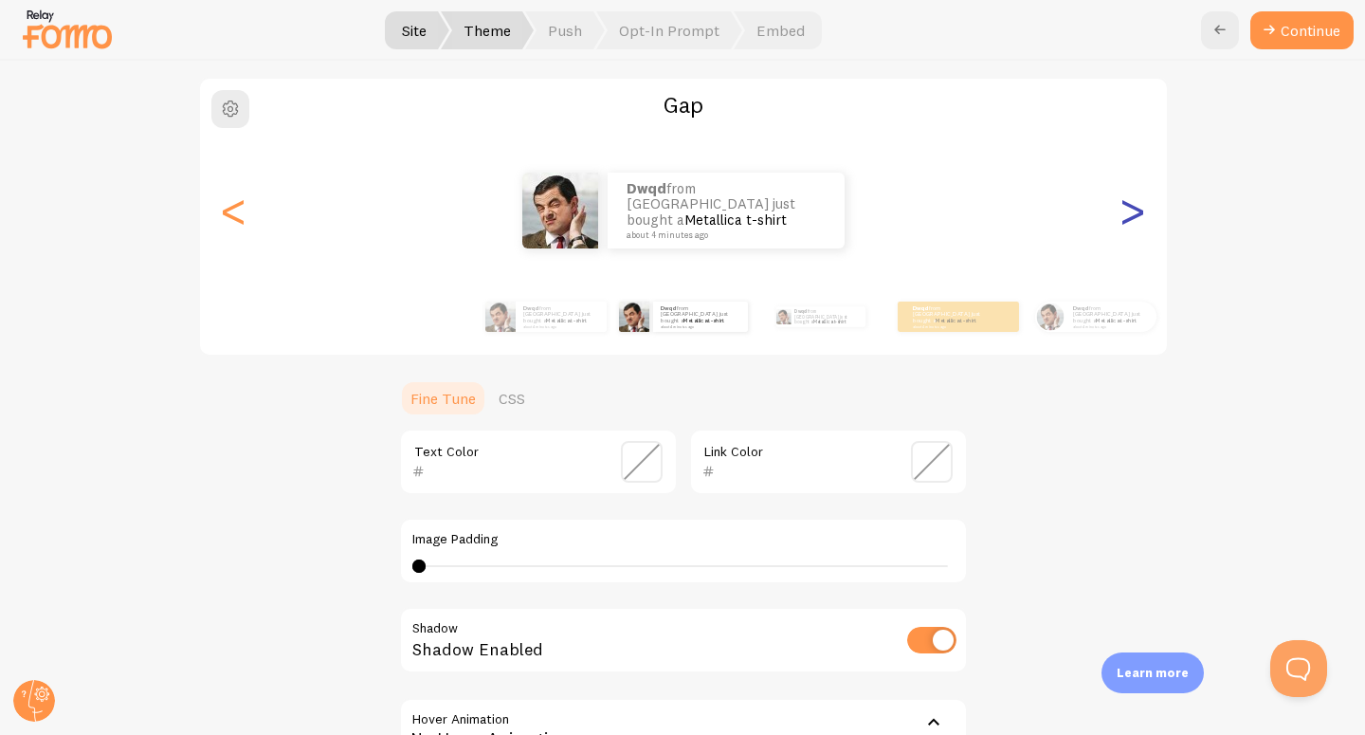
click at [1129, 204] on div ">" at bounding box center [1133, 210] width 23 height 137
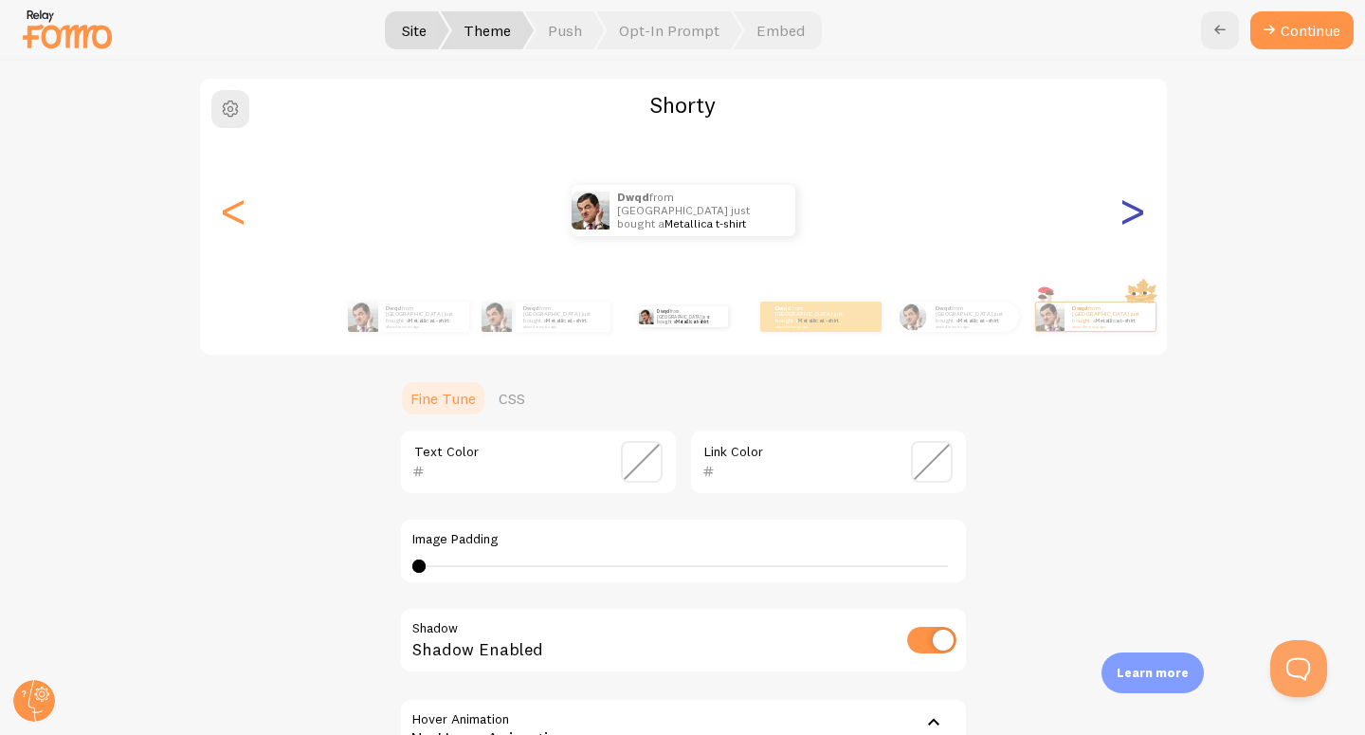
click at [1127, 202] on div ">" at bounding box center [1133, 210] width 23 height 137
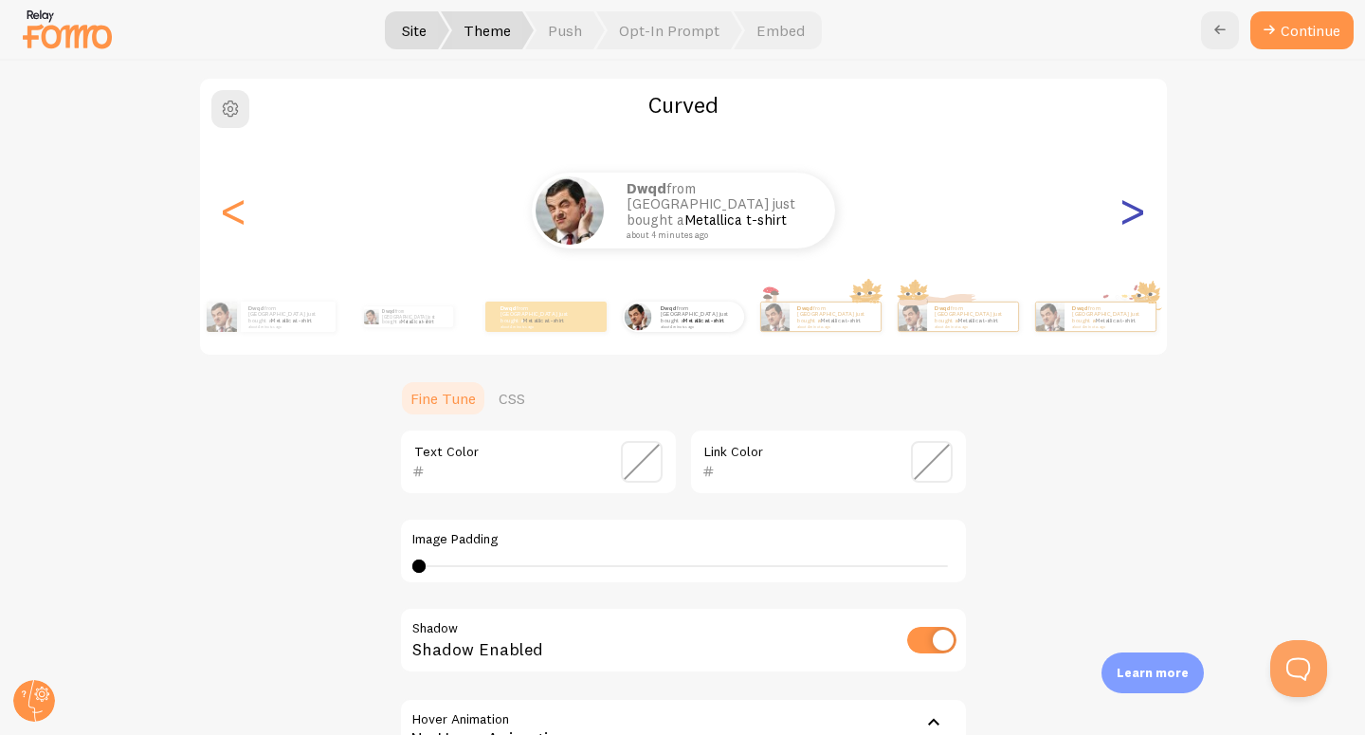
click at [1127, 202] on div ">" at bounding box center [1133, 210] width 23 height 137
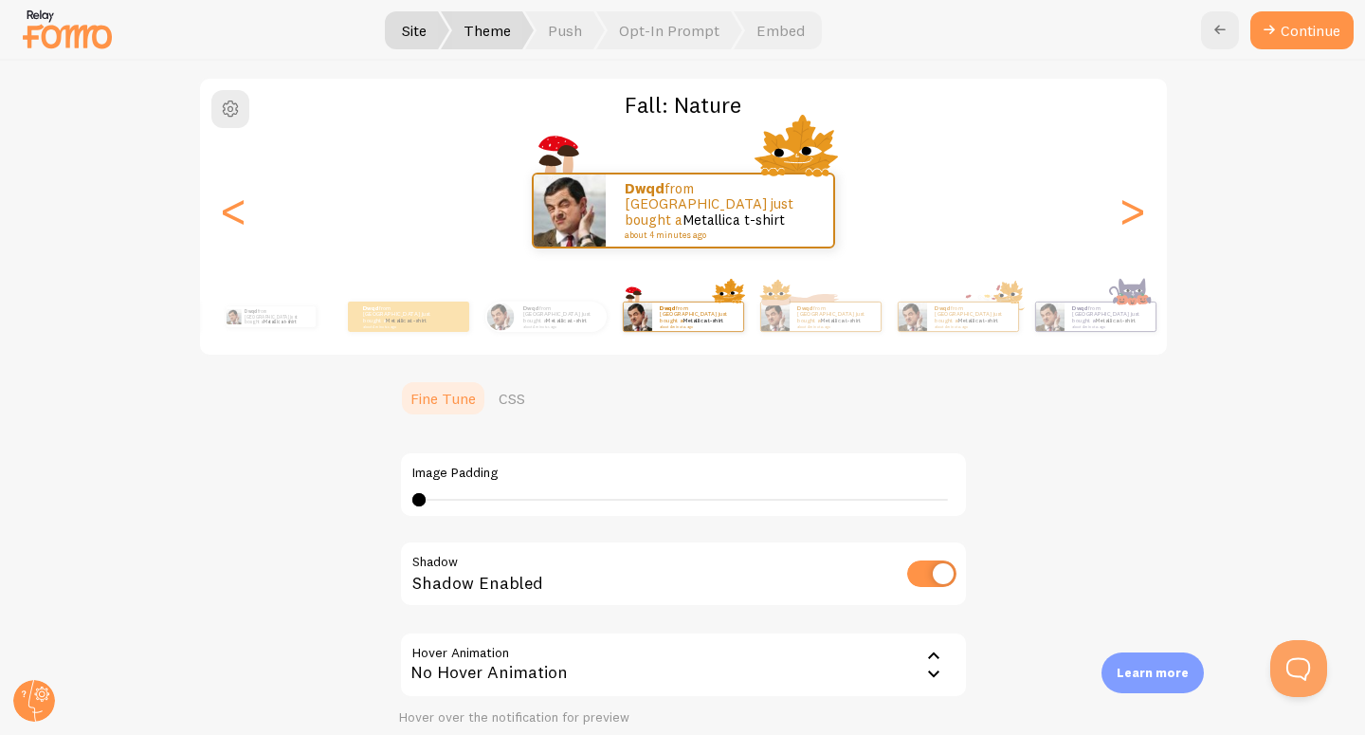
type input "0"
click at [1153, 192] on div "dwqd from [GEOGRAPHIC_DATA] just bought a Metallica t-shirt about 4 minutes ago" at bounding box center [683, 211] width 967 height 76
click at [1153, 198] on div "dwqd from [GEOGRAPHIC_DATA] just bought a Metallica t-shirt about 4 minutes ago" at bounding box center [683, 211] width 967 height 76
click at [1152, 199] on div "dwqd from [GEOGRAPHIC_DATA] just bought a Metallica t-shirt about 4 minutes ago" at bounding box center [683, 211] width 967 height 76
click at [1139, 212] on div ">" at bounding box center [1133, 210] width 23 height 137
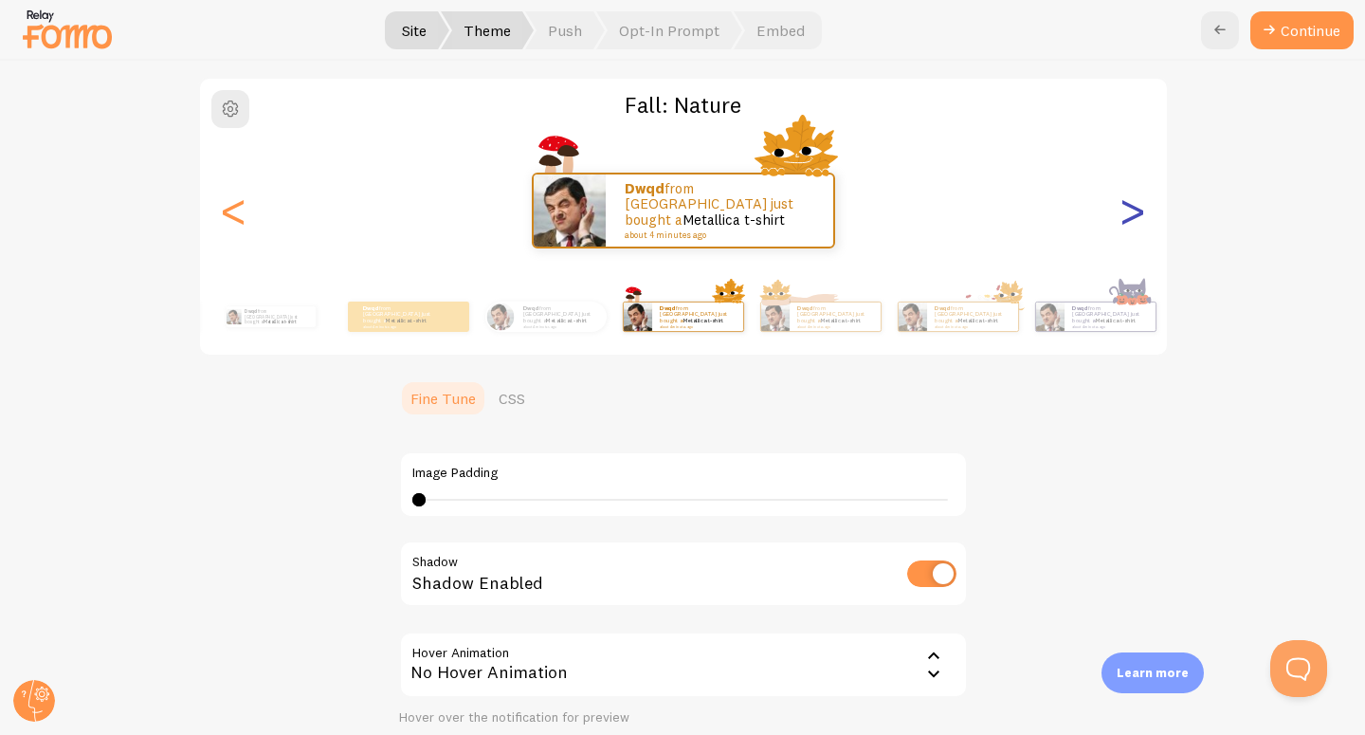
click at [1139, 212] on div ">" at bounding box center [1133, 210] width 23 height 137
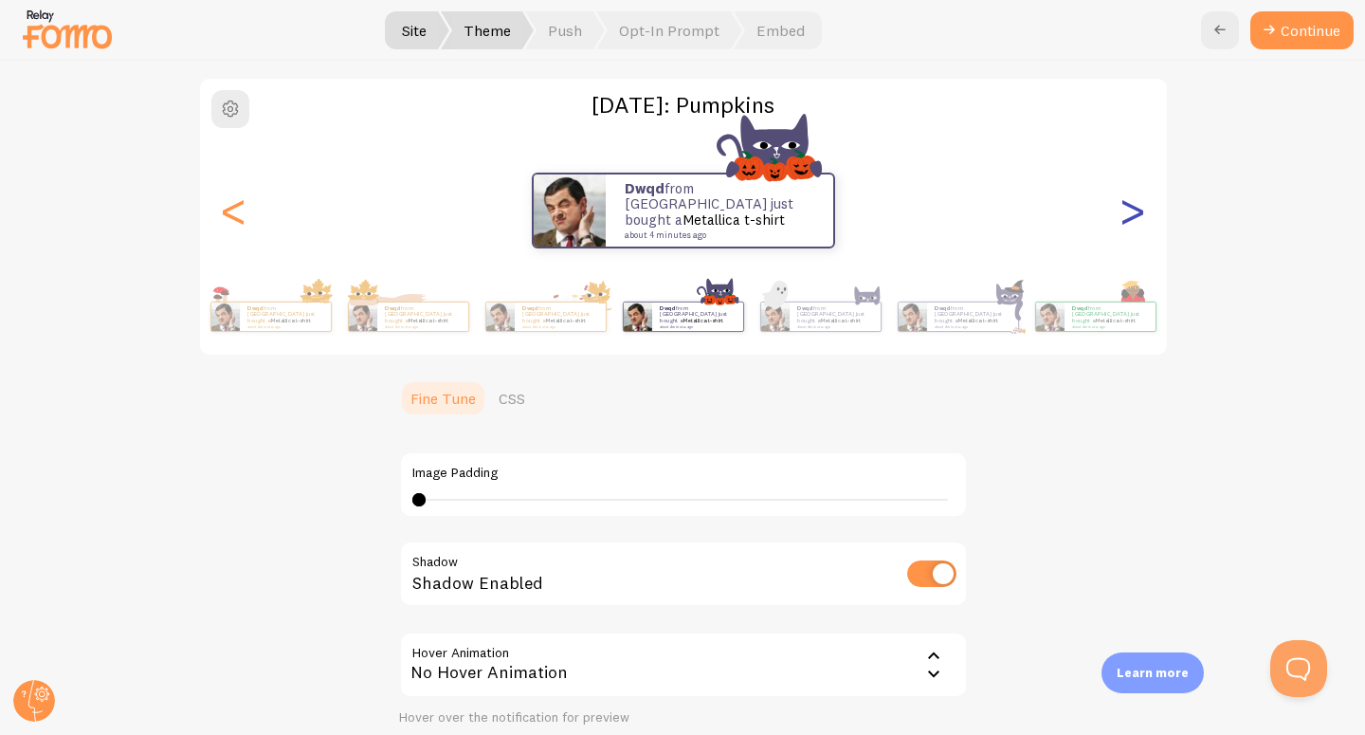
click at [1139, 212] on div ">" at bounding box center [1133, 210] width 23 height 137
click at [1127, 213] on div ">" at bounding box center [1133, 210] width 23 height 137
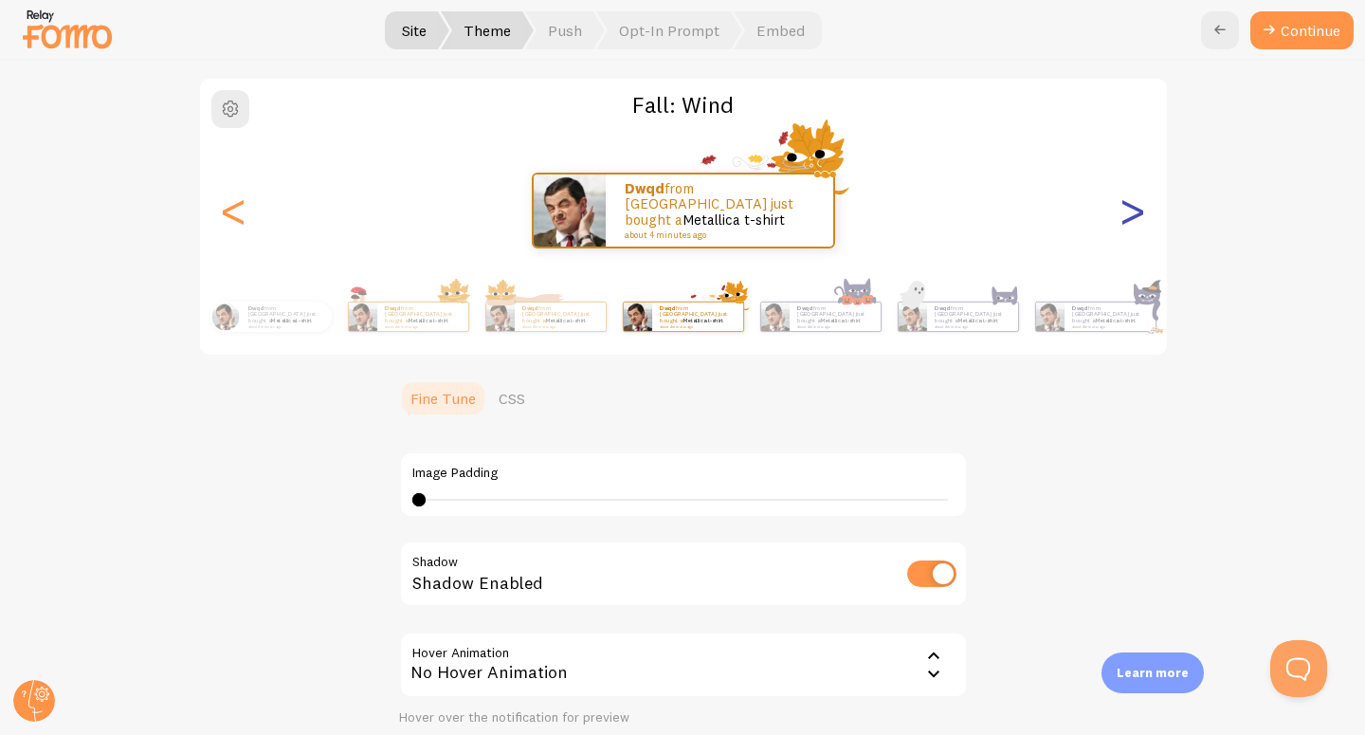
click at [1127, 213] on div ">" at bounding box center [1133, 210] width 23 height 137
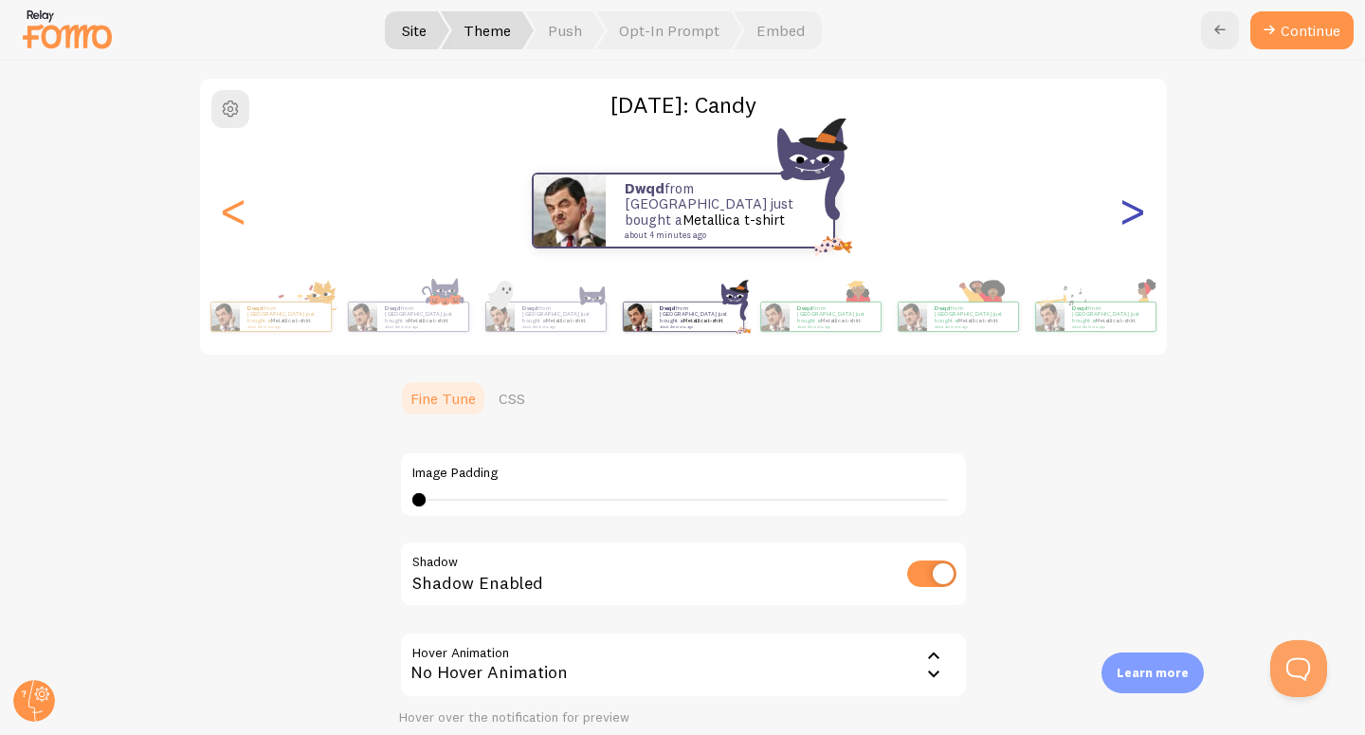
click at [1127, 213] on div ">" at bounding box center [1133, 210] width 23 height 137
click at [1127, 213] on div "Pick a Theme You can always change it later [DATE]: Candy dwqd from [GEOGRAPHIC…" at bounding box center [683, 398] width 1364 height 674
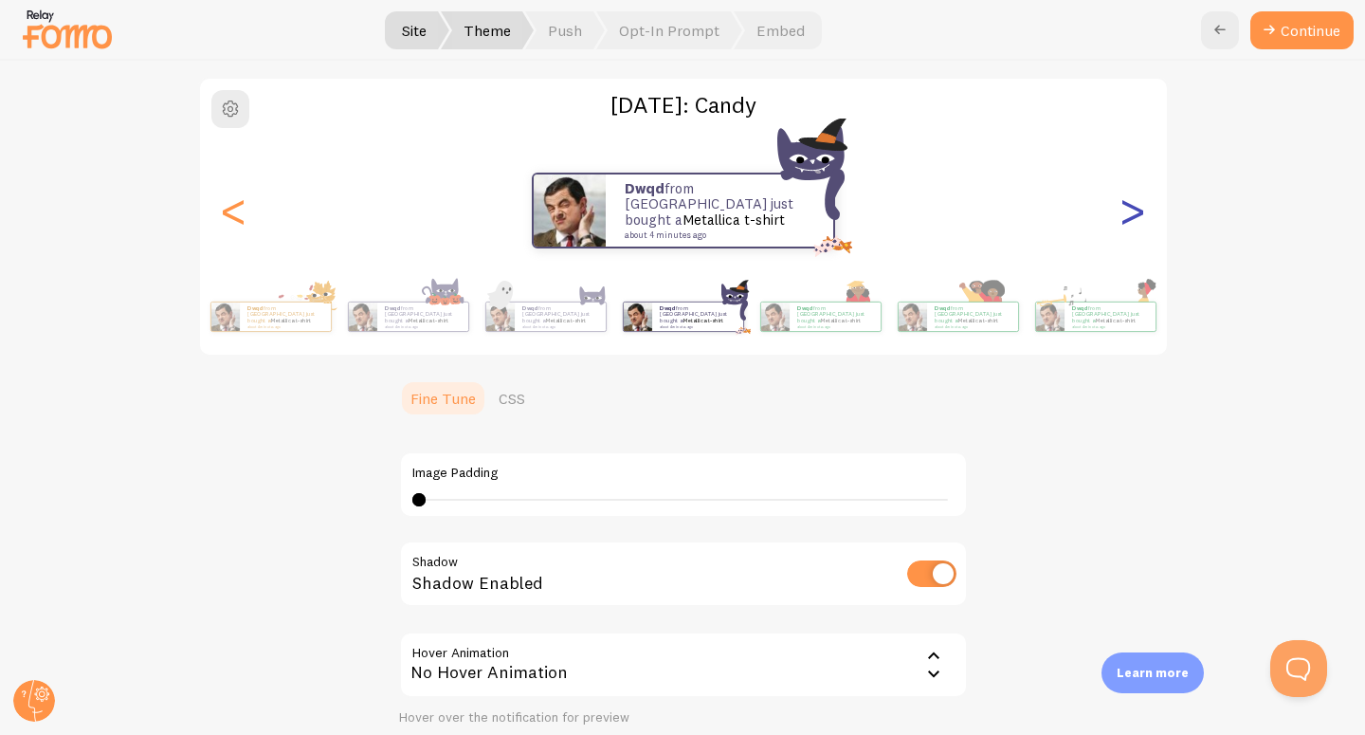
click at [1127, 213] on div "Pick a Theme You can always change it later [DATE]: Candy dwqd from [GEOGRAPHIC…" at bounding box center [683, 398] width 1364 height 674
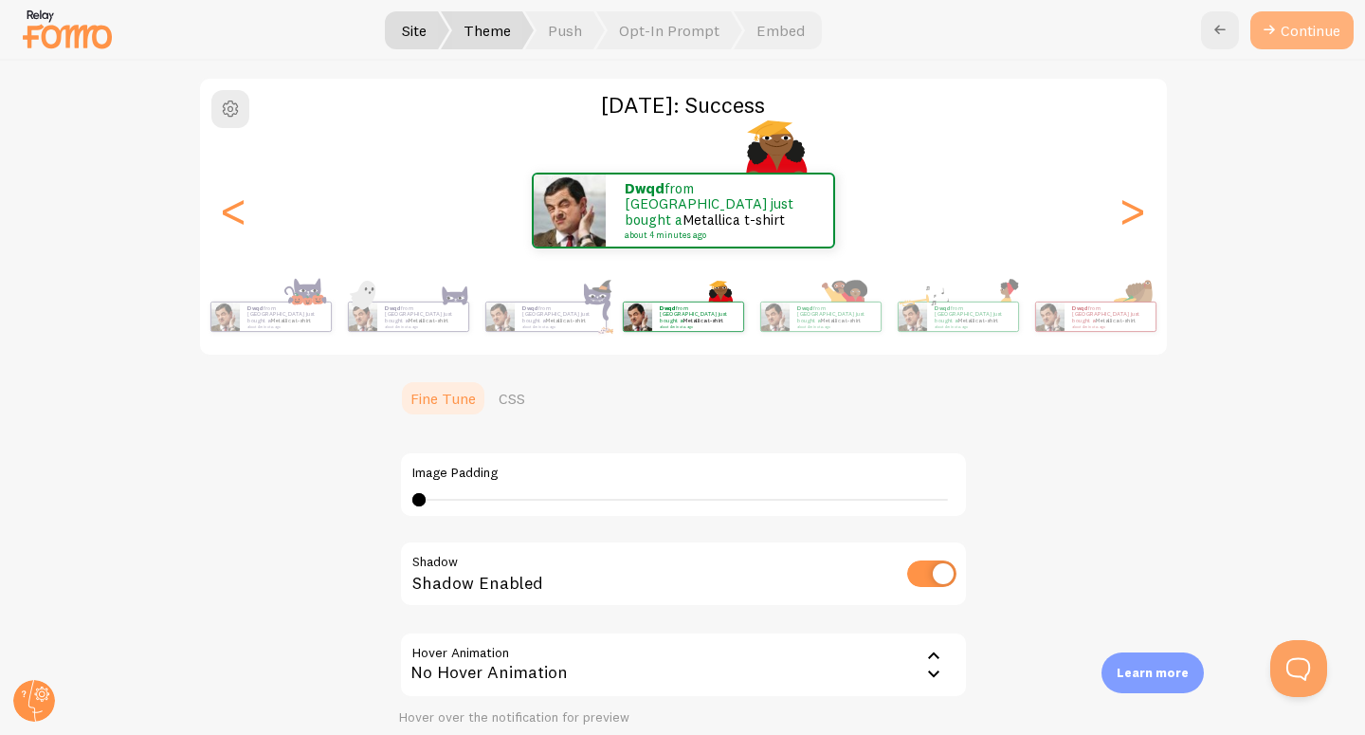
click at [1246, 29] on div "Continue" at bounding box center [1277, 30] width 153 height 38
click at [1262, 27] on icon at bounding box center [1269, 30] width 23 height 23
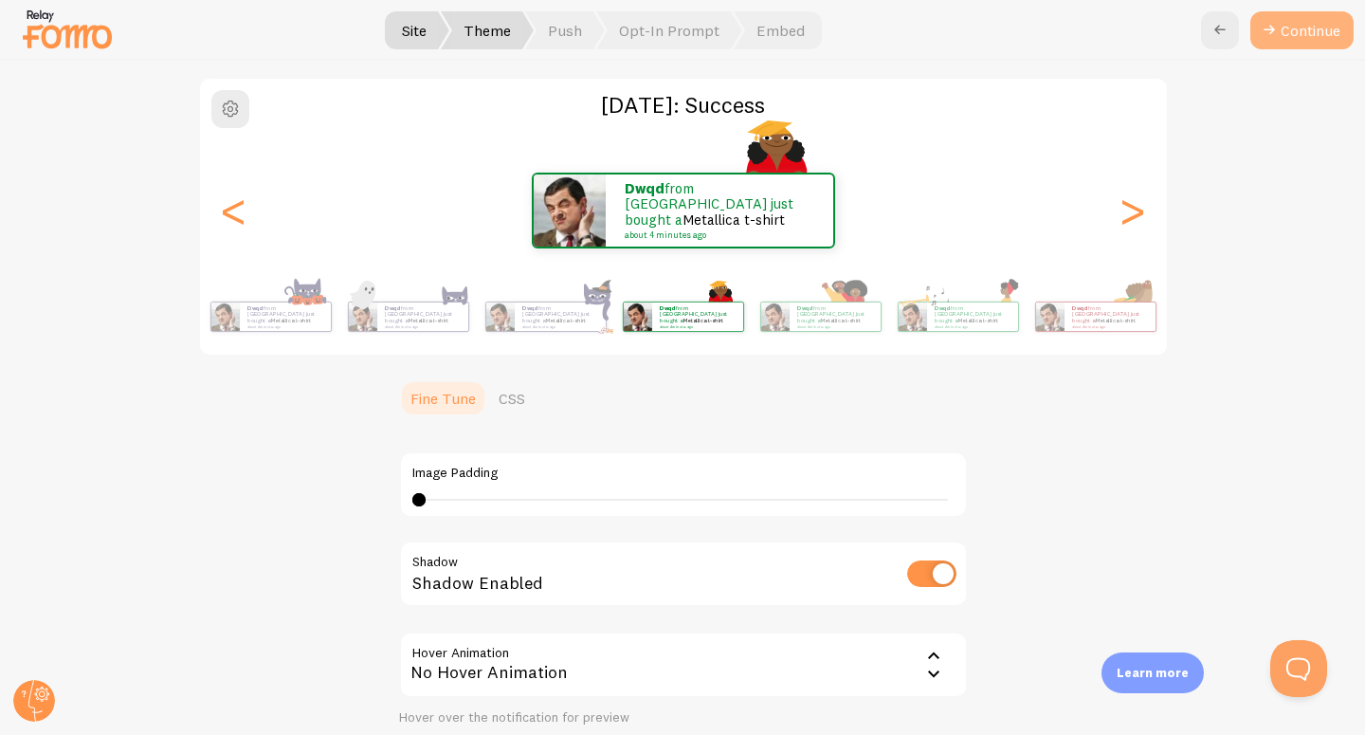
click at [1263, 27] on icon at bounding box center [1269, 30] width 23 height 23
click at [1264, 29] on icon at bounding box center [1269, 30] width 23 height 23
click at [1316, 44] on button "Continue" at bounding box center [1302, 30] width 103 height 38
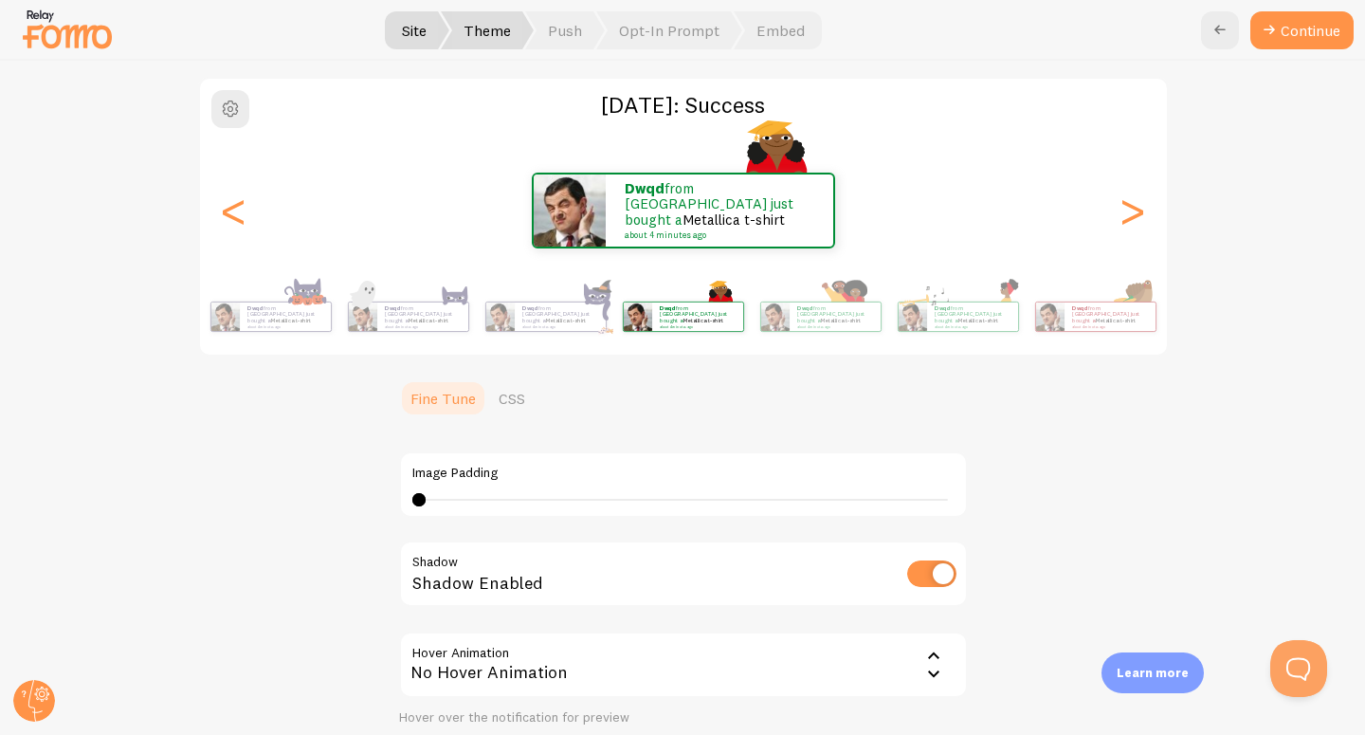
scroll to position [410, 0]
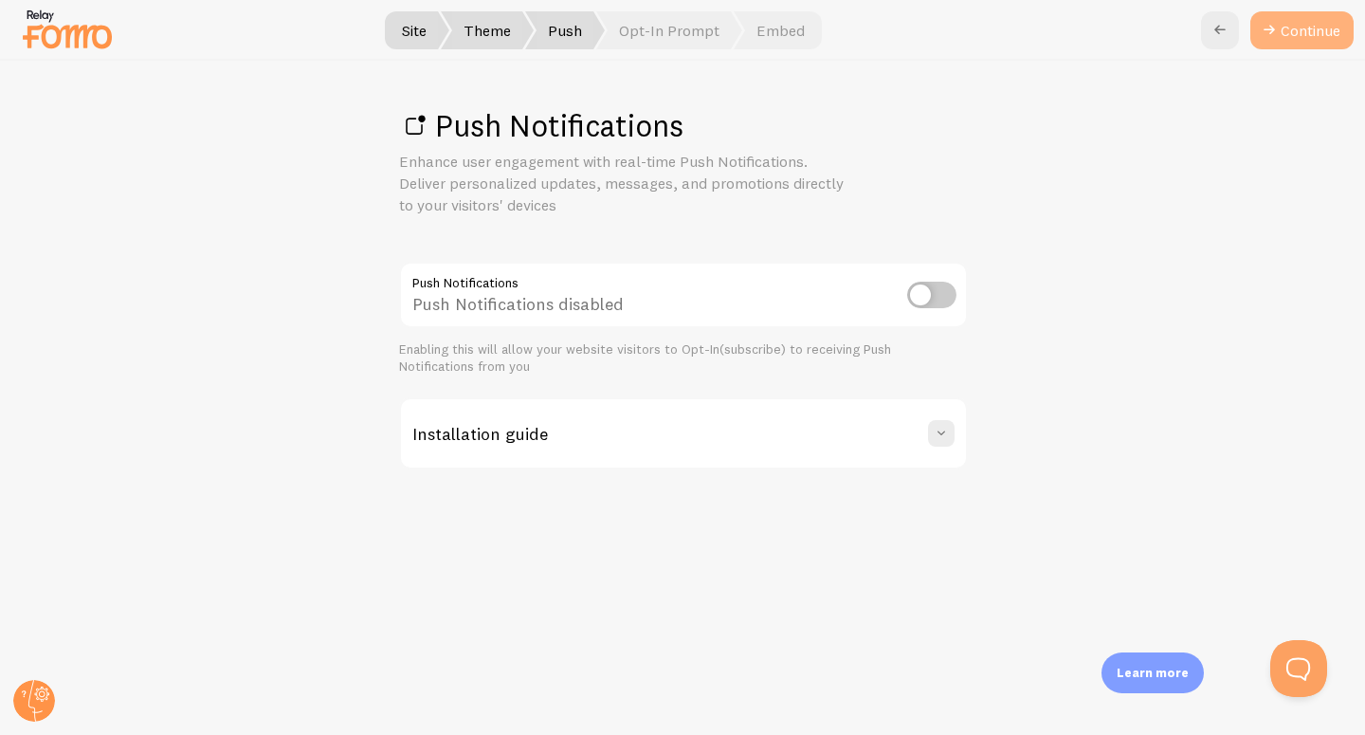
click at [1282, 72] on div "Push Notifications Enhance user engagement with real-time Push Notifications. D…" at bounding box center [683, 398] width 1364 height 674
click at [1288, 42] on link "Continue" at bounding box center [1302, 30] width 103 height 38
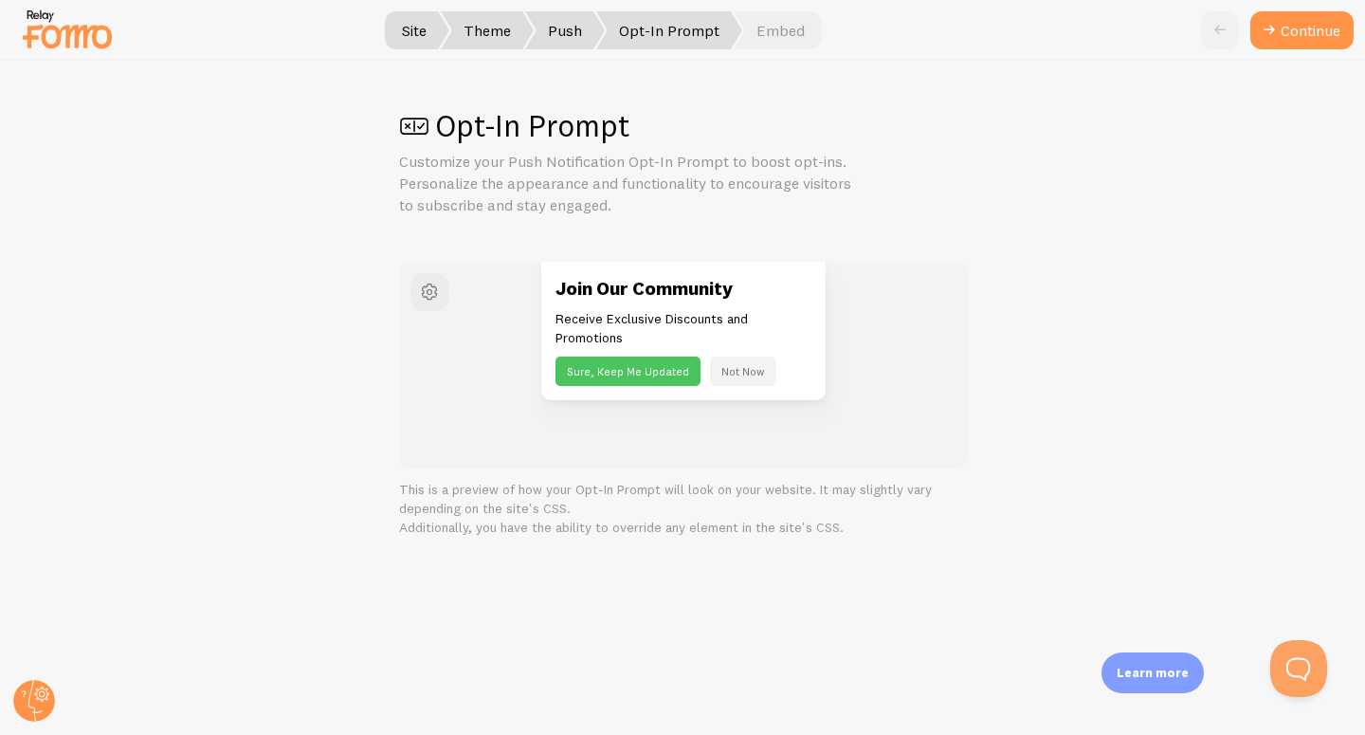
click at [1288, 36] on button "Continue" at bounding box center [1302, 30] width 103 height 38
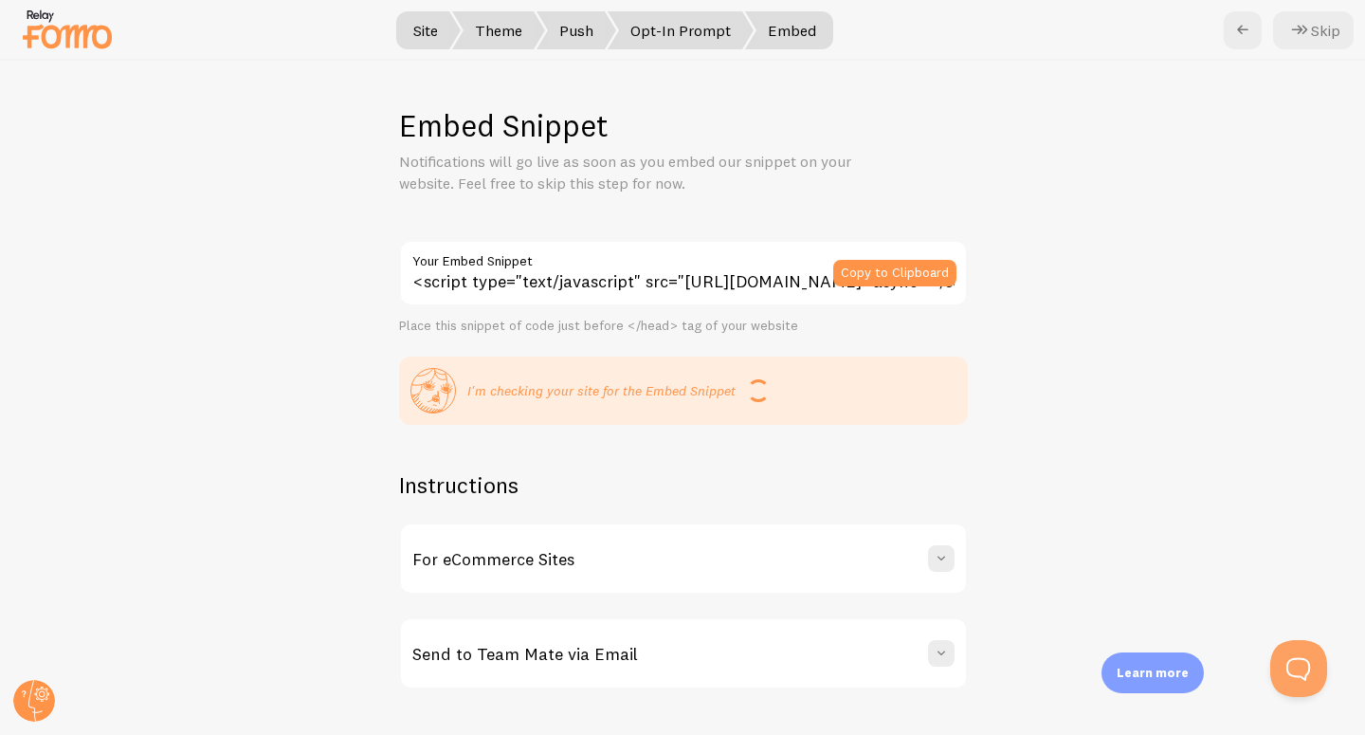
scroll to position [23, 0]
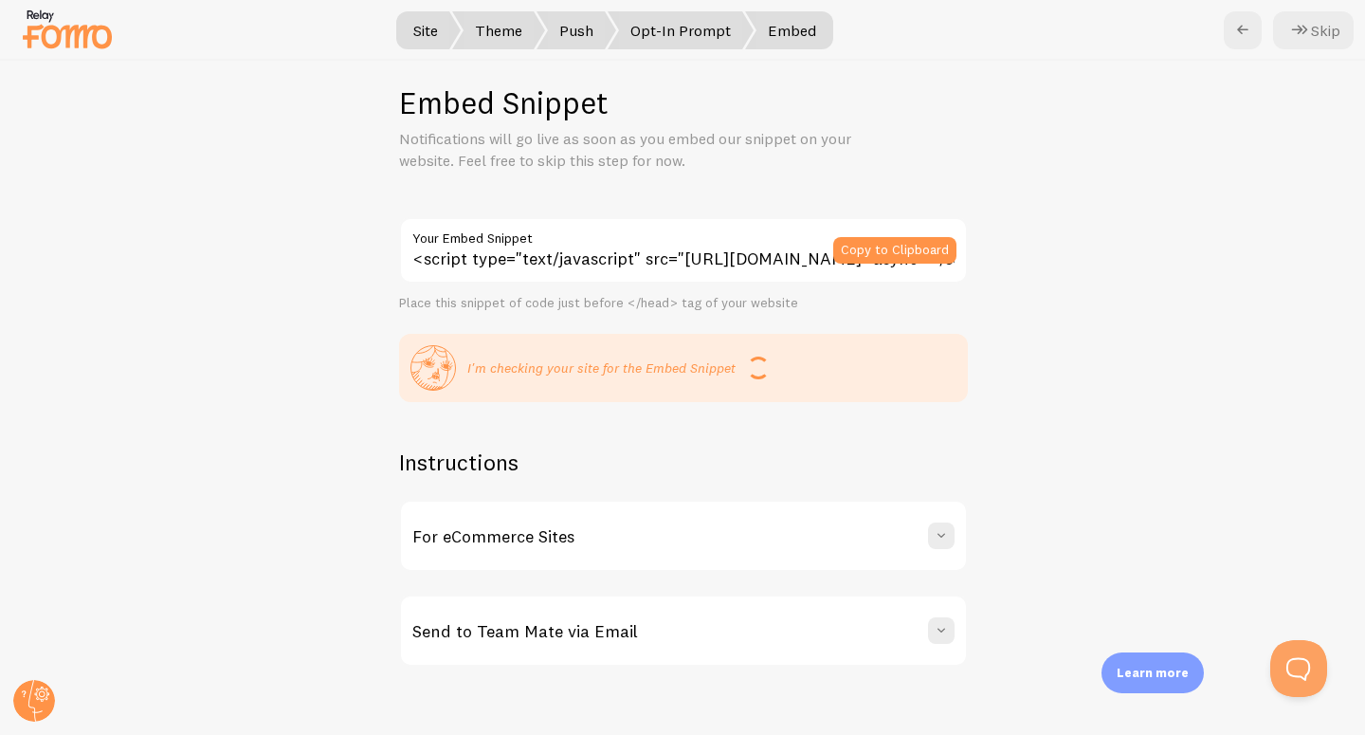
click at [780, 641] on div "Send to Team Mate via Email" at bounding box center [683, 630] width 565 height 68
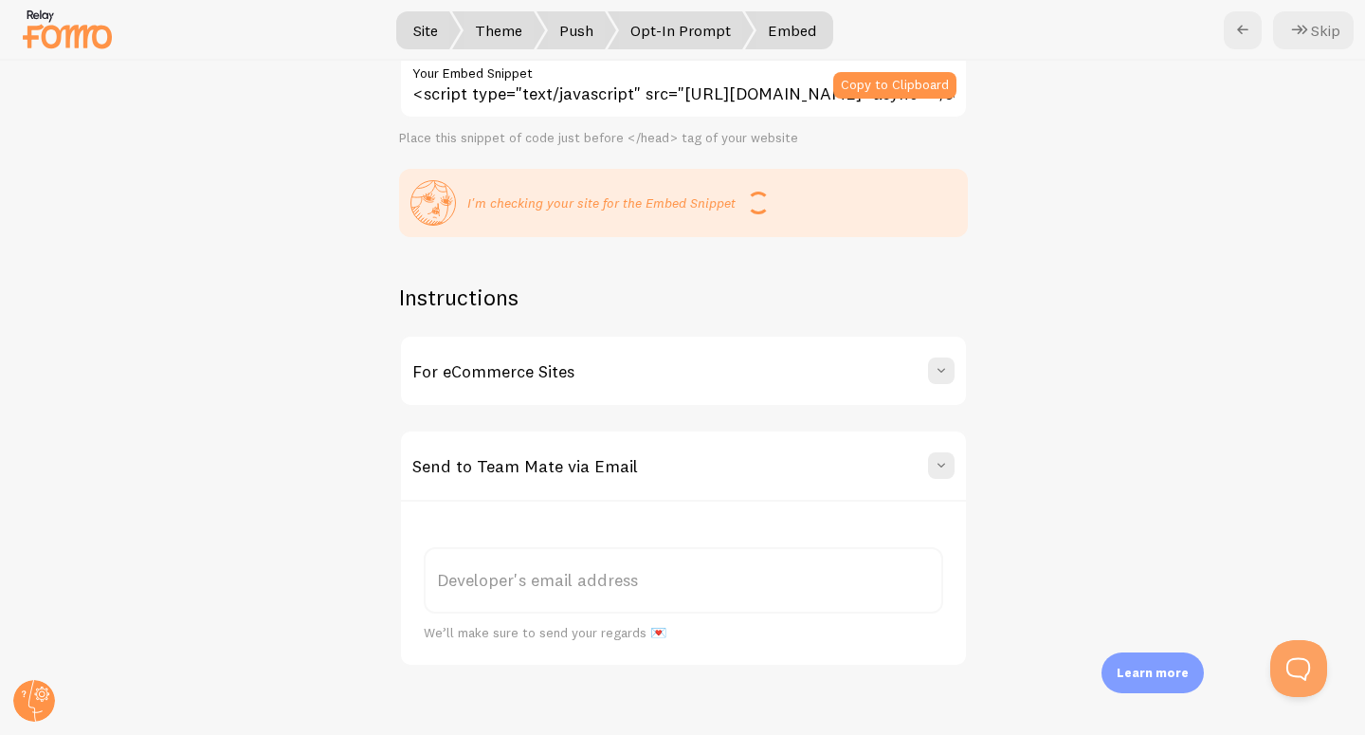
click at [546, 582] on label "Developer's email address" at bounding box center [684, 580] width 520 height 66
click at [544, 577] on label "Developer's email address" at bounding box center [684, 580] width 520 height 66
click at [544, 577] on input "Developer's email address" at bounding box center [684, 580] width 520 height 66
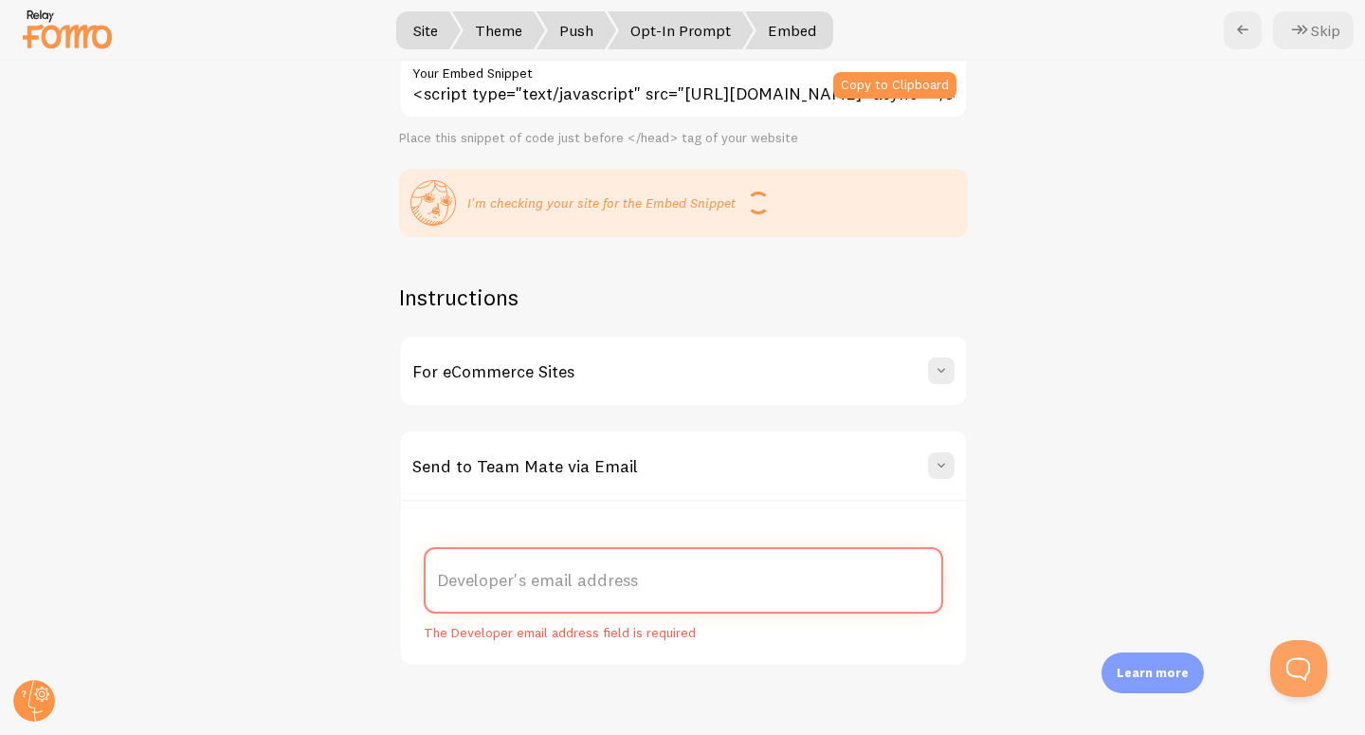
paste input "[EMAIL_ADDRESS][DOMAIN_NAME],[EMAIL_ADDRESS][DOMAIN_NAME]"
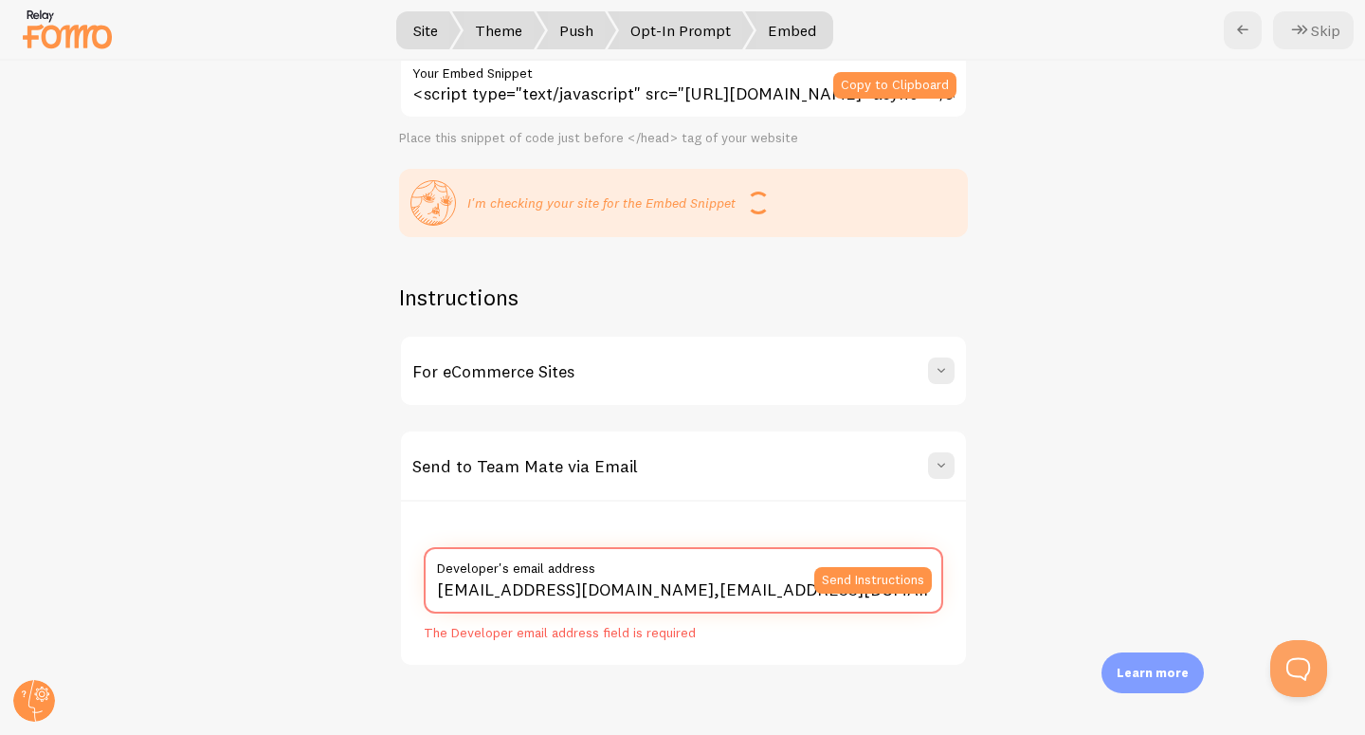
type input "[EMAIL_ADDRESS][DOMAIN_NAME],[EMAIL_ADDRESS][DOMAIN_NAME]"
click at [1060, 426] on div "Embed Snippet Notifications will go live as soon as you embed our snippet on yo…" at bounding box center [683, 398] width 1364 height 674
click at [840, 582] on button "Send Instructions" at bounding box center [873, 580] width 118 height 27
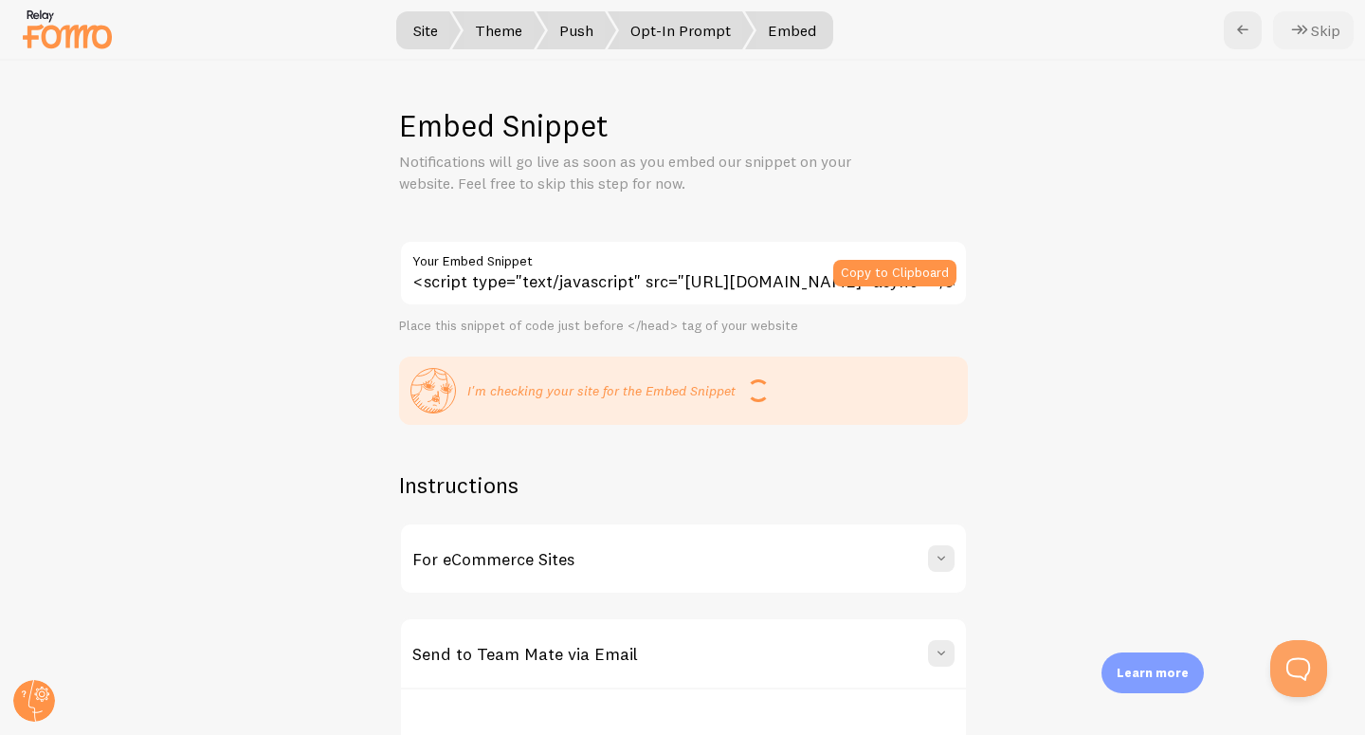
click at [1327, 42] on button "Skip" at bounding box center [1313, 30] width 81 height 38
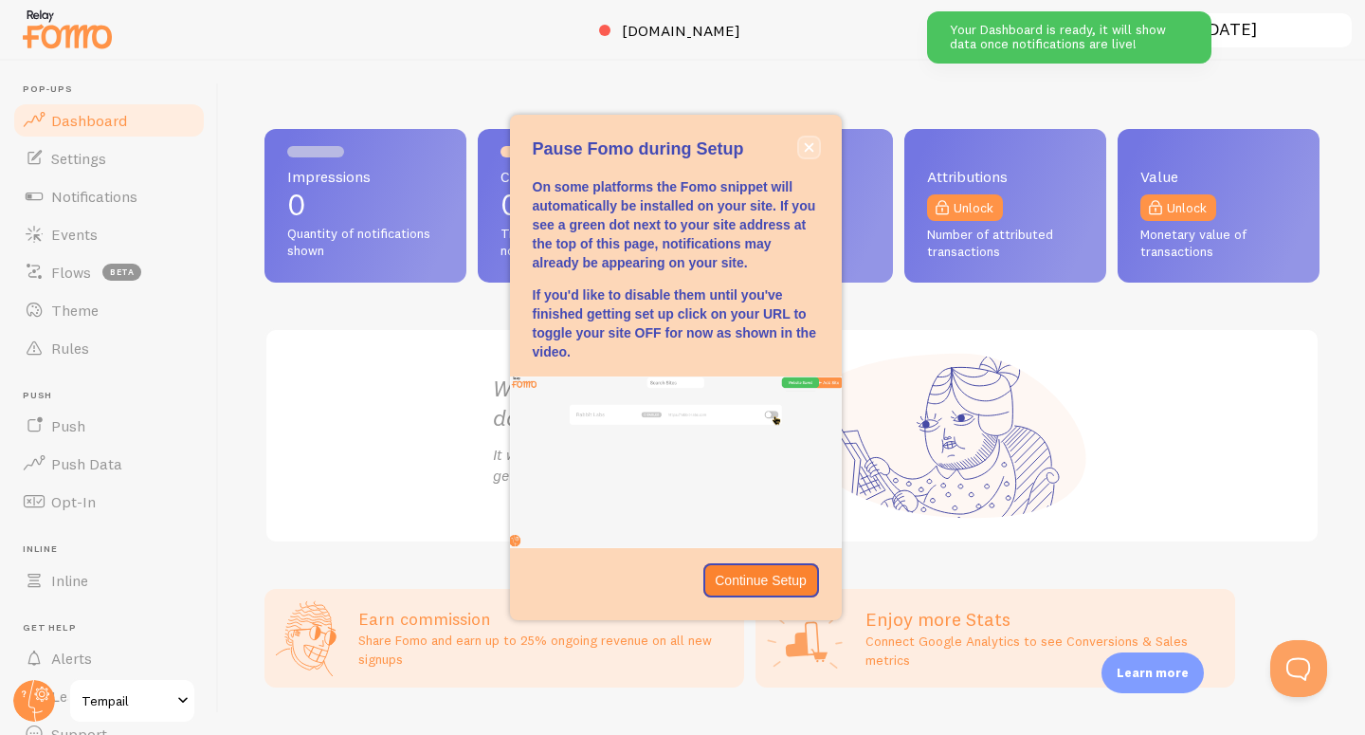
click at [803, 137] on button "close," at bounding box center [809, 147] width 20 height 20
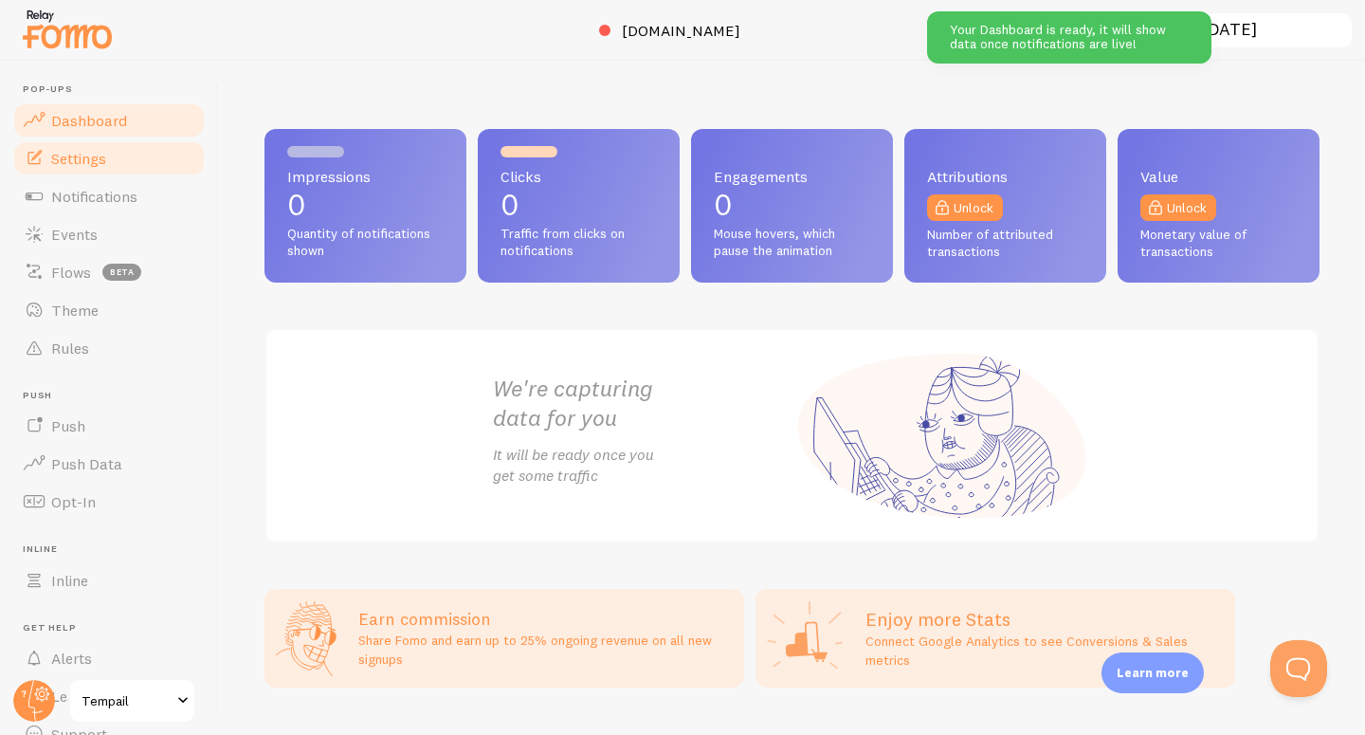
click at [74, 156] on span "Settings" at bounding box center [78, 158] width 55 height 19
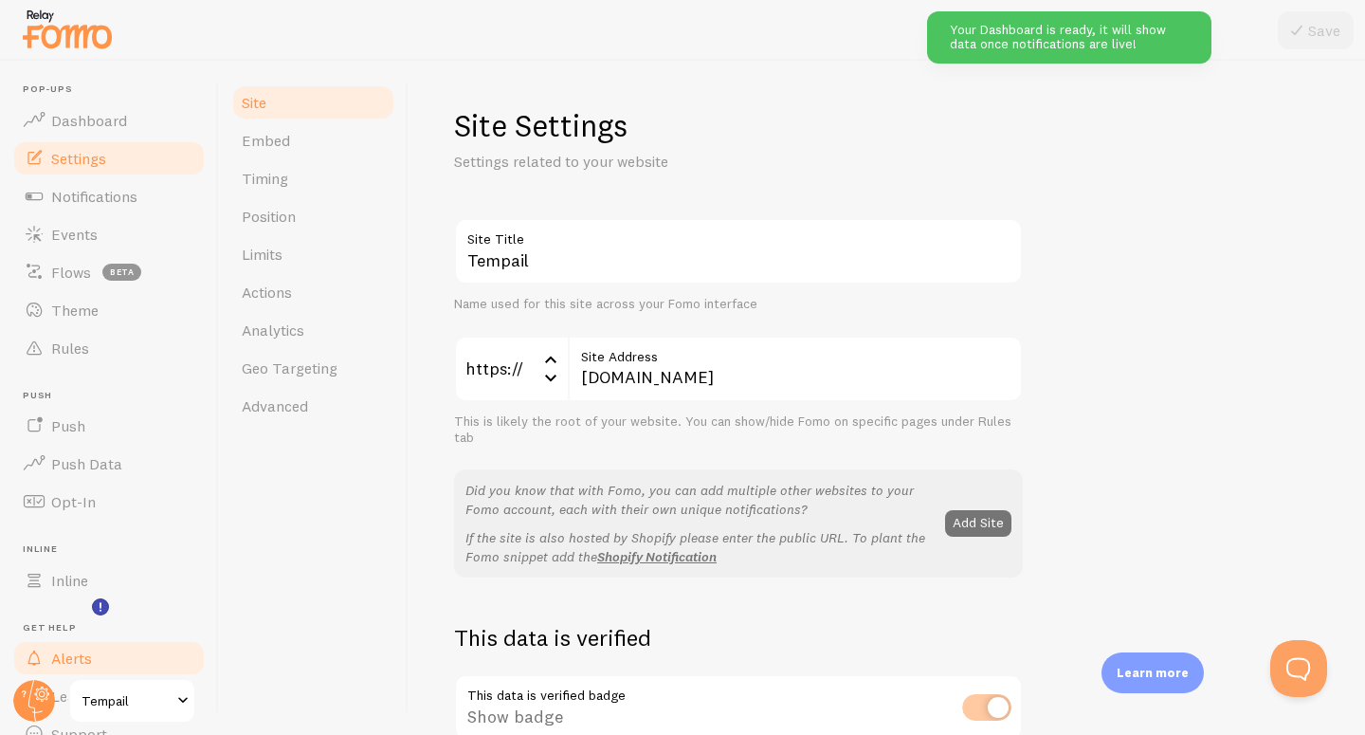
scroll to position [86, 0]
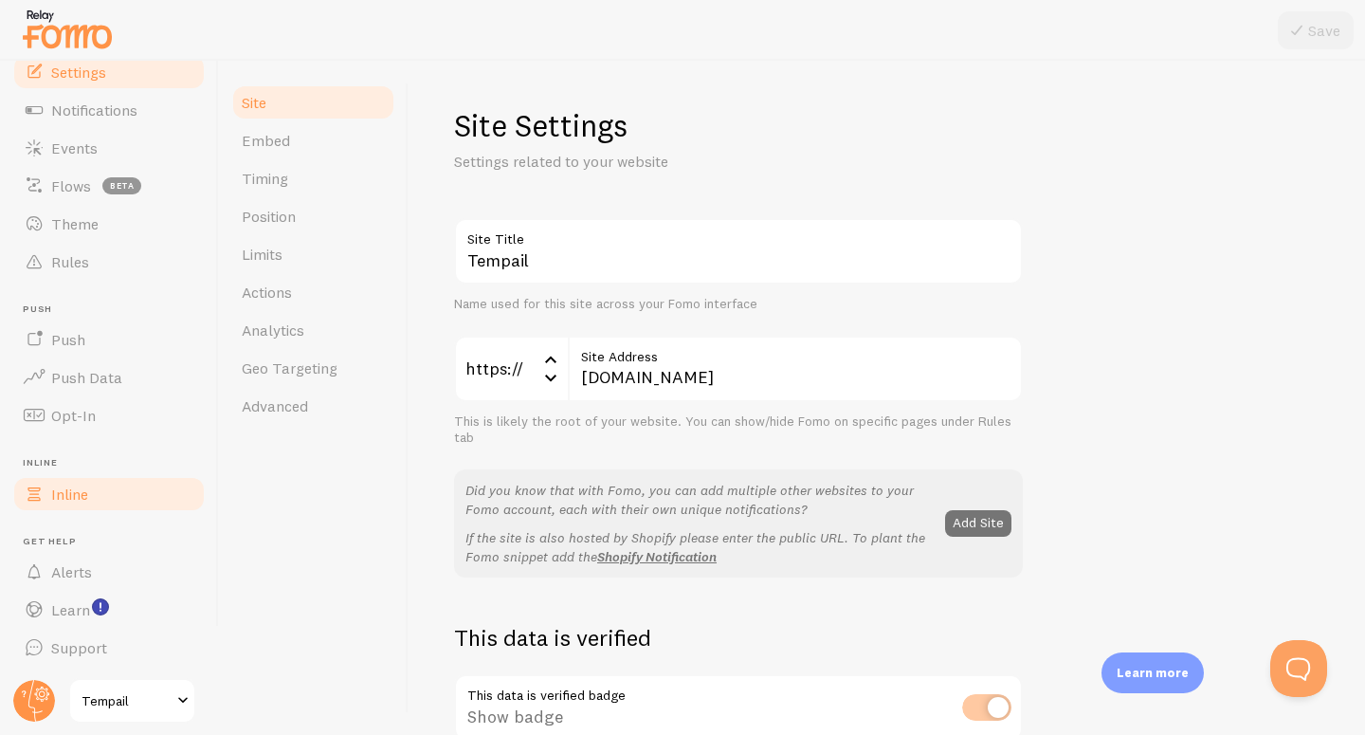
click at [97, 511] on link "Inline" at bounding box center [108, 494] width 195 height 38
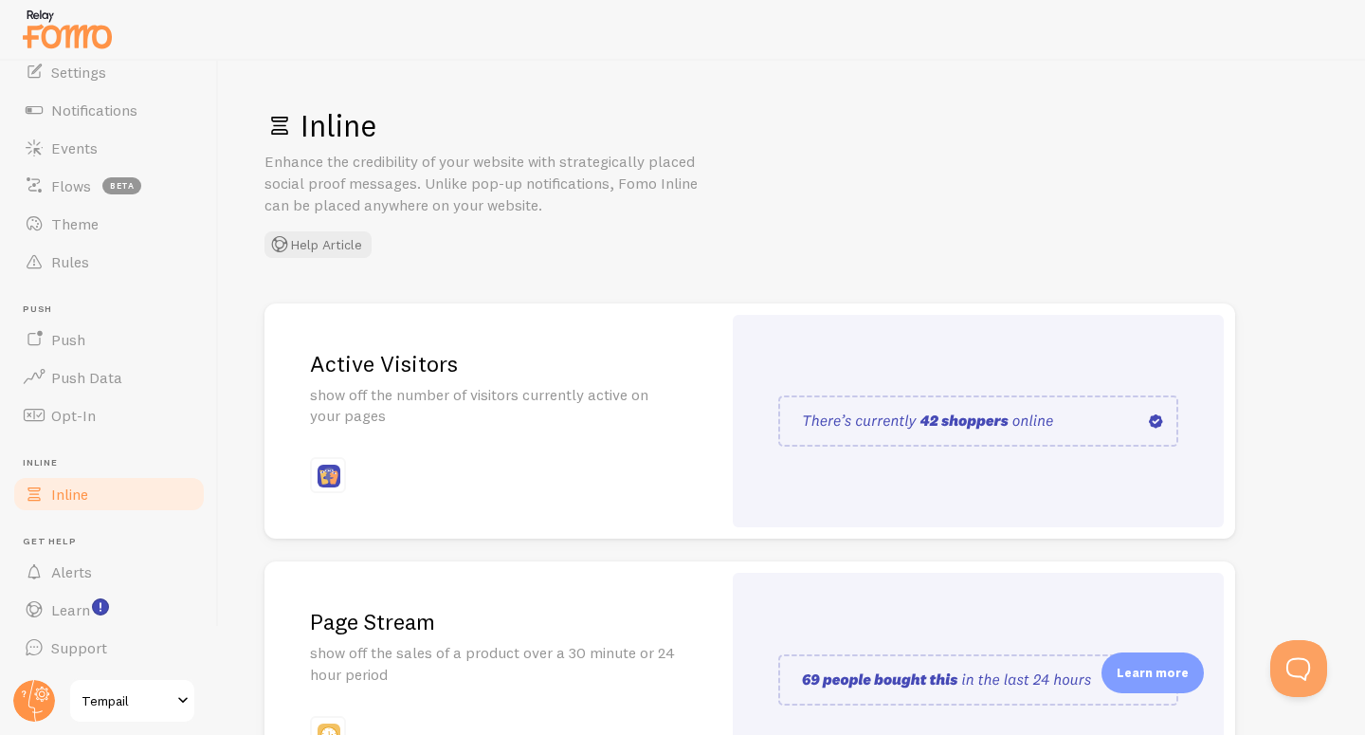
drag, startPoint x: 846, startPoint y: 186, endPoint x: 843, endPoint y: 137, distance: 49.4
click at [843, 137] on h1 "Inline" at bounding box center [792, 125] width 1055 height 39
click at [96, 238] on link "Theme" at bounding box center [108, 224] width 195 height 38
click at [82, 159] on link "Events" at bounding box center [108, 148] width 195 height 38
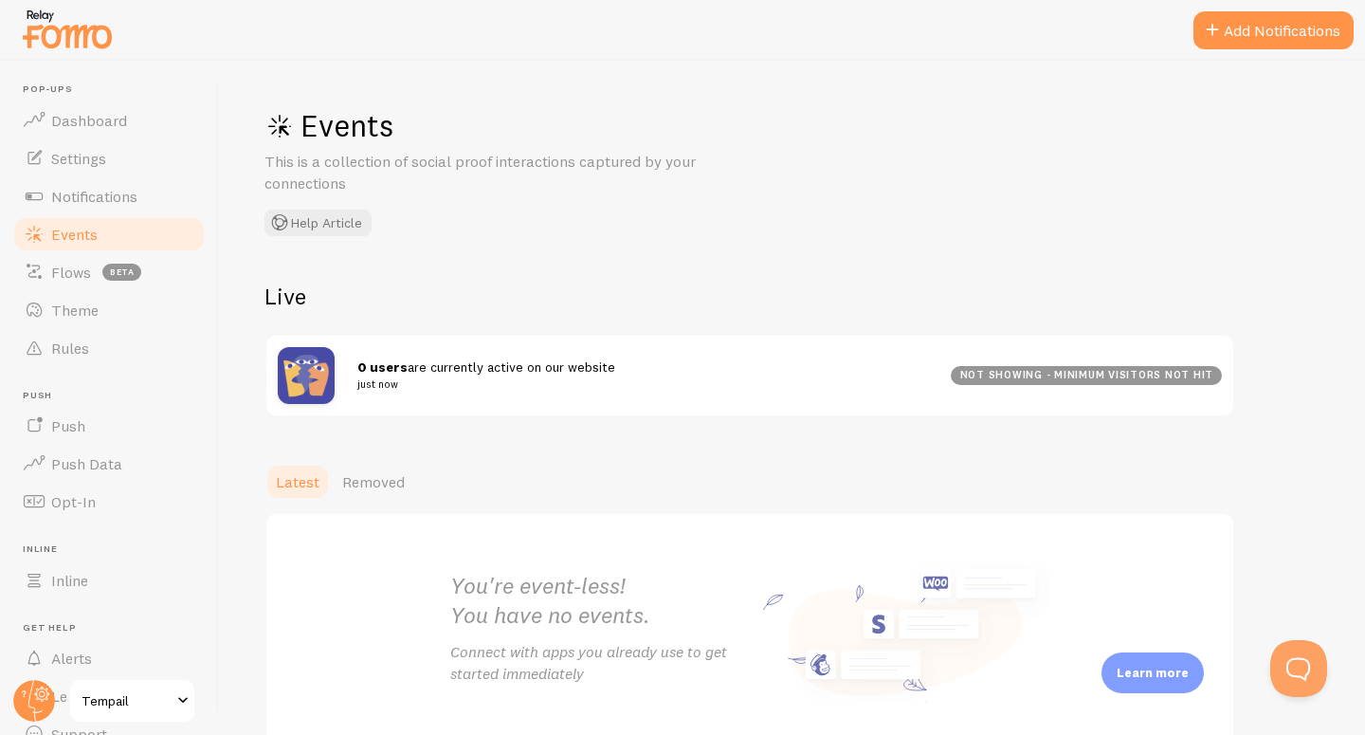
scroll to position [111, 0]
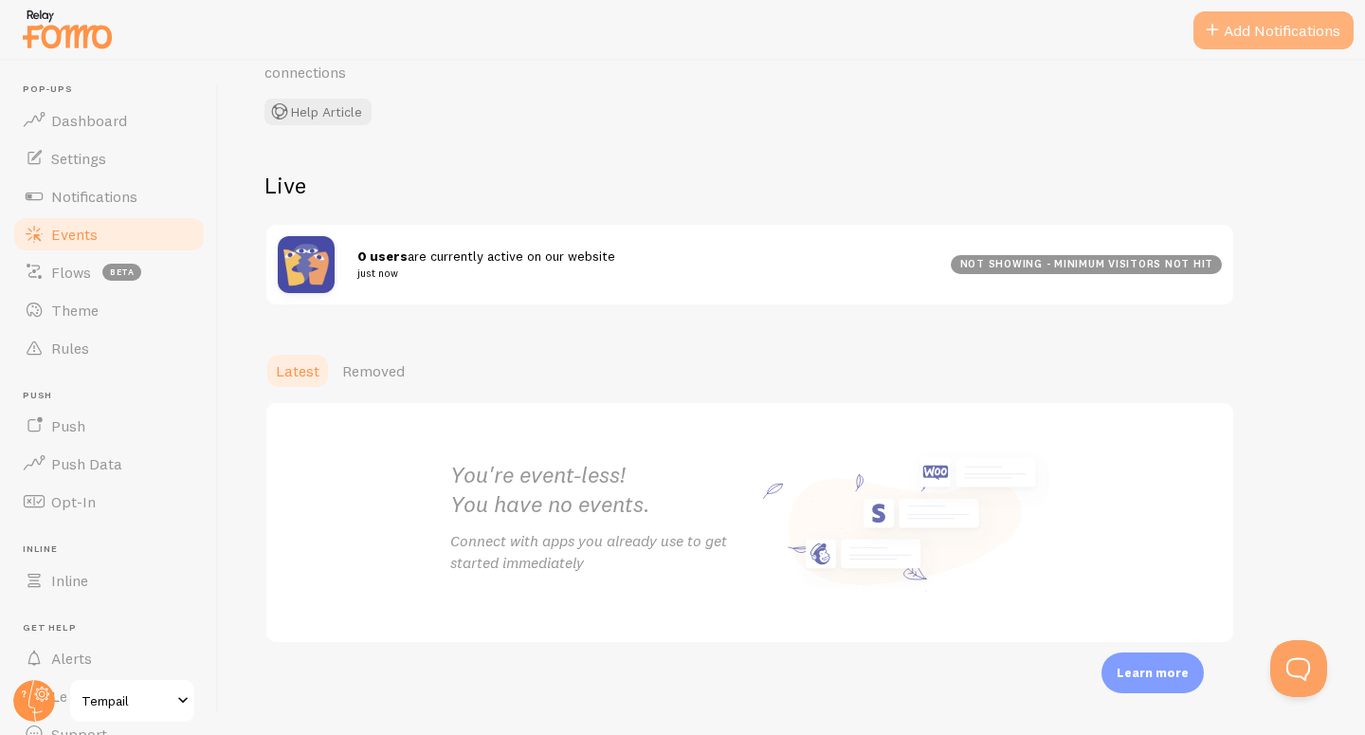
click at [1245, 43] on button "Add Notifications" at bounding box center [1274, 30] width 160 height 38
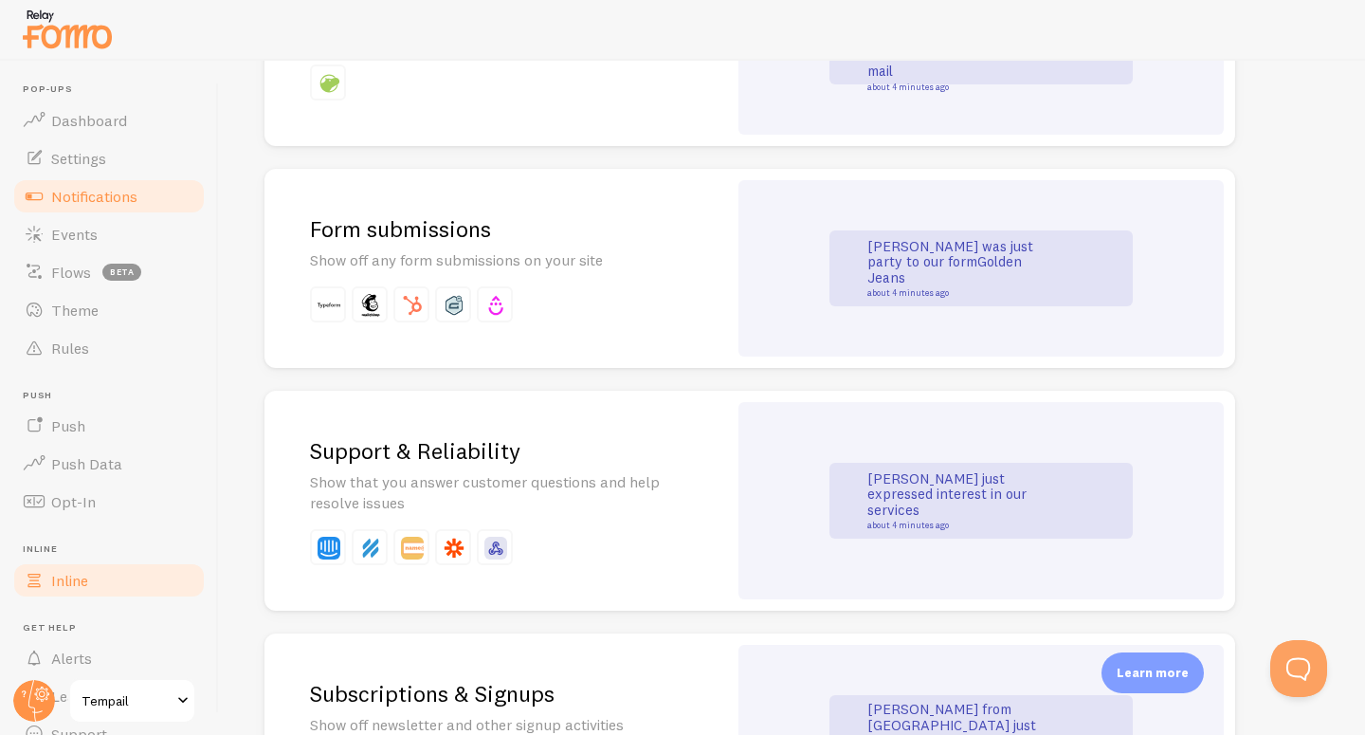
scroll to position [86, 0]
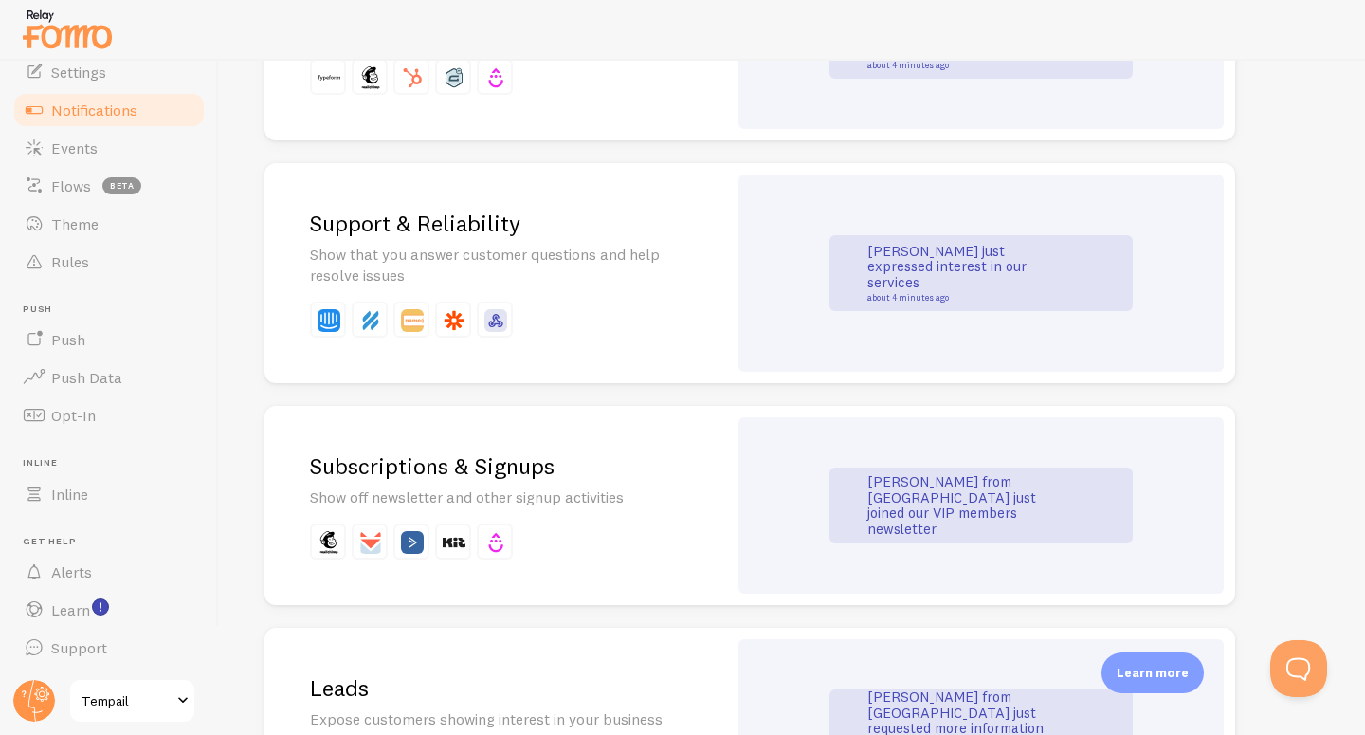
click at [94, 702] on span "Tempail" at bounding box center [127, 700] width 90 height 23
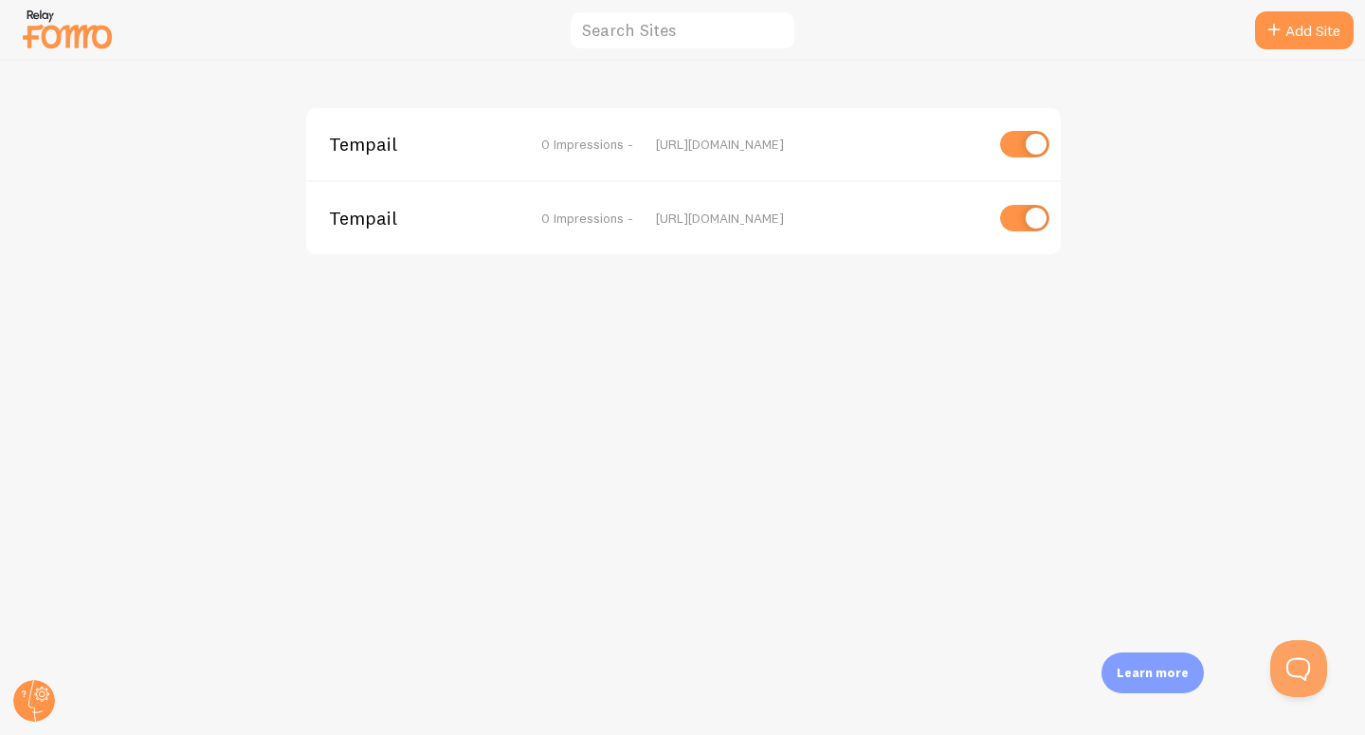
drag, startPoint x: 55, startPoint y: 699, endPoint x: 99, endPoint y: 163, distance: 537.5
click at [54, 698] on icon at bounding box center [34, 701] width 46 height 46
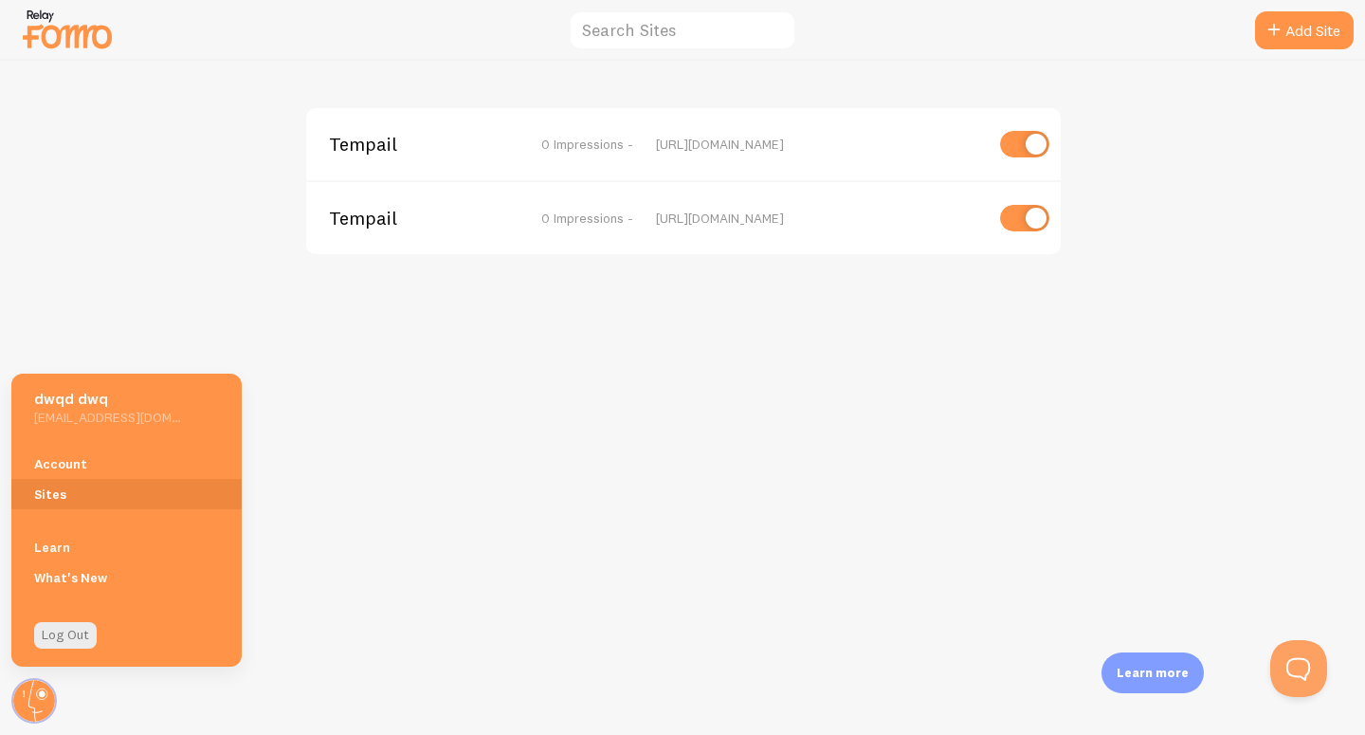
click at [69, 68] on div "Tempail 0 Impressions - [URL][DOMAIN_NAME] Tempail 0 Impressions - [URL][DOMAIN…" at bounding box center [683, 398] width 1364 height 674
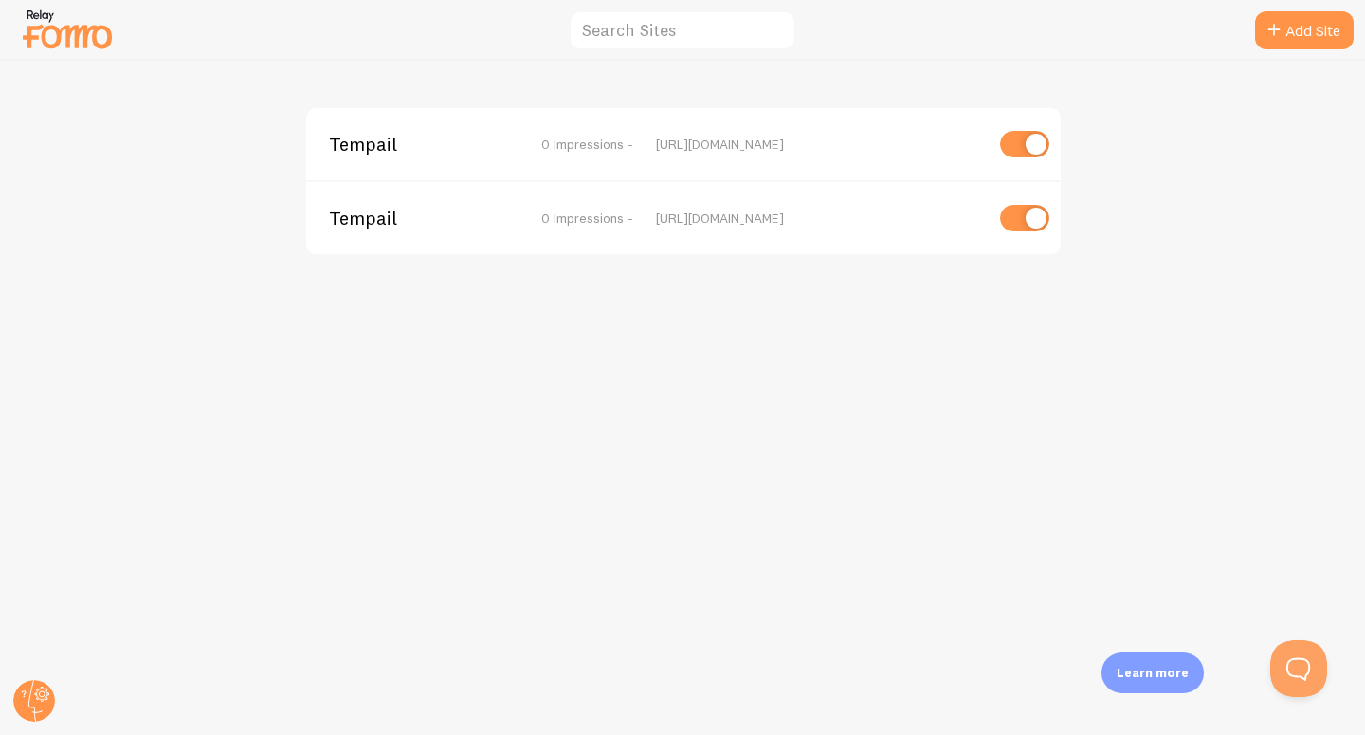
click at [82, 42] on img at bounding box center [67, 29] width 95 height 48
click at [83, 37] on img at bounding box center [67, 29] width 95 height 48
click at [66, 41] on img at bounding box center [67, 29] width 95 height 48
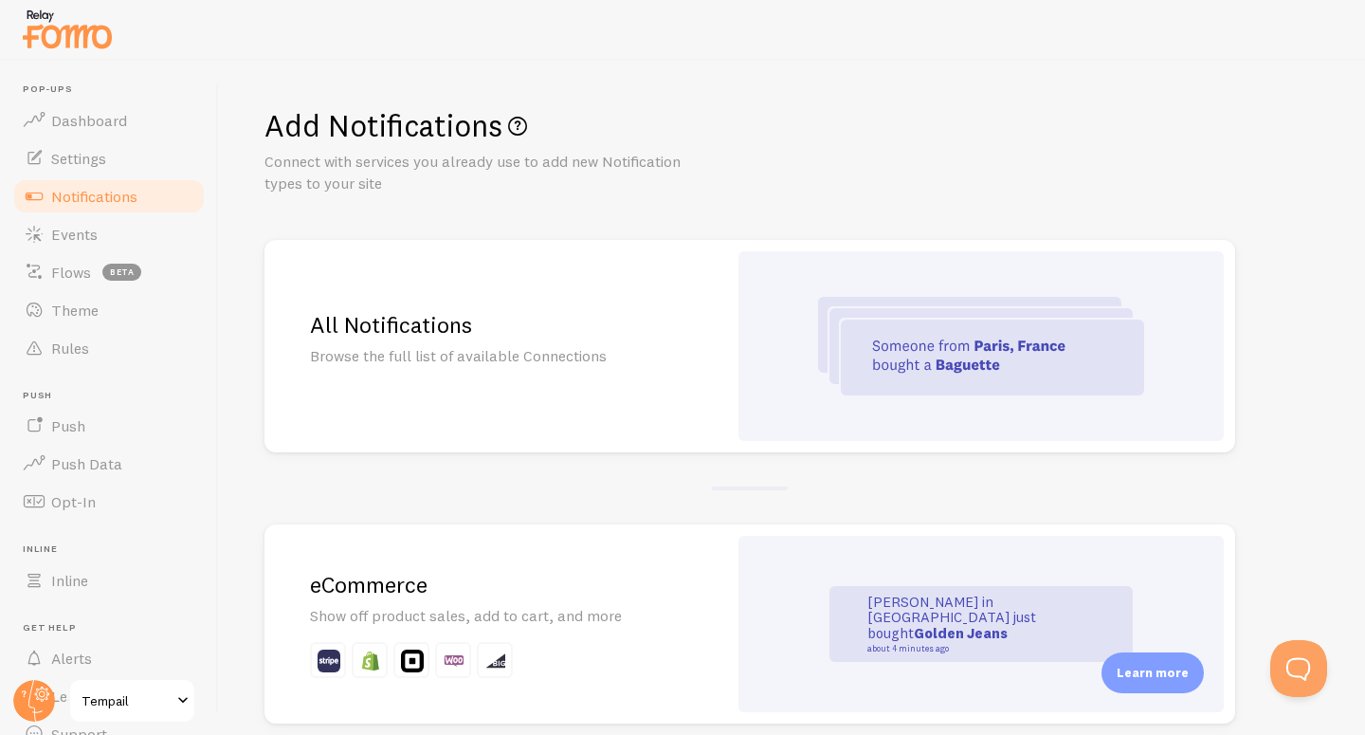
drag, startPoint x: 592, startPoint y: 199, endPoint x: 601, endPoint y: 178, distance: 22.9
click at [690, 119] on h1 "Add Notifications" at bounding box center [792, 125] width 1055 height 39
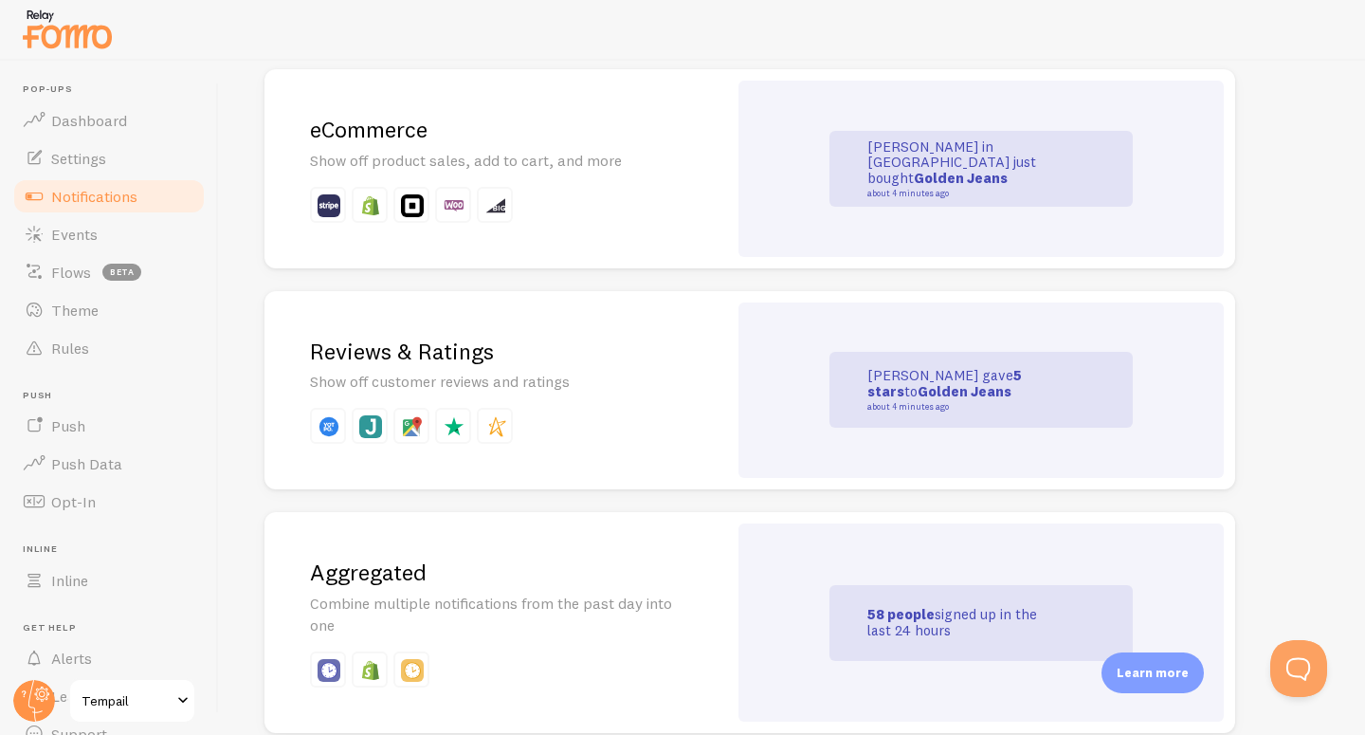
scroll to position [86, 0]
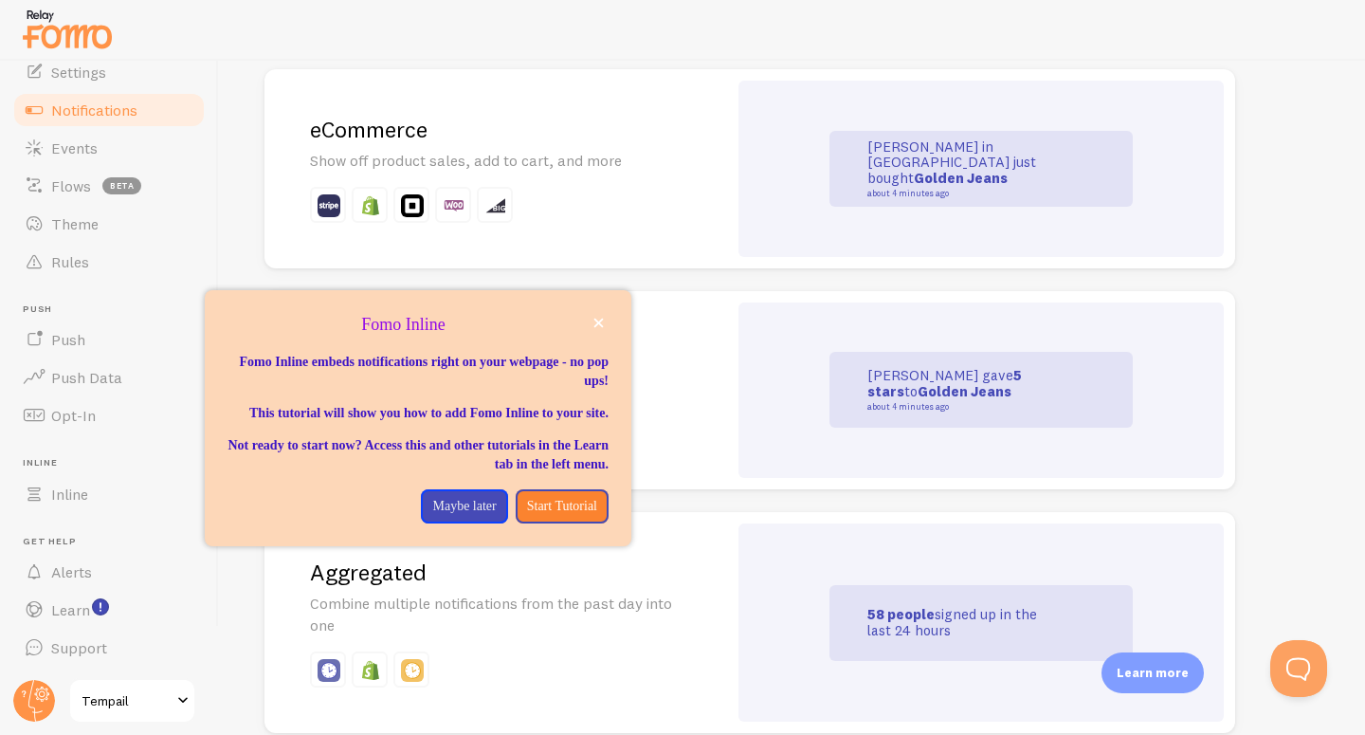
click at [611, 318] on div "Fomo Inline" at bounding box center [418, 325] width 427 height 25
click at [604, 323] on button "close," at bounding box center [599, 323] width 20 height 20
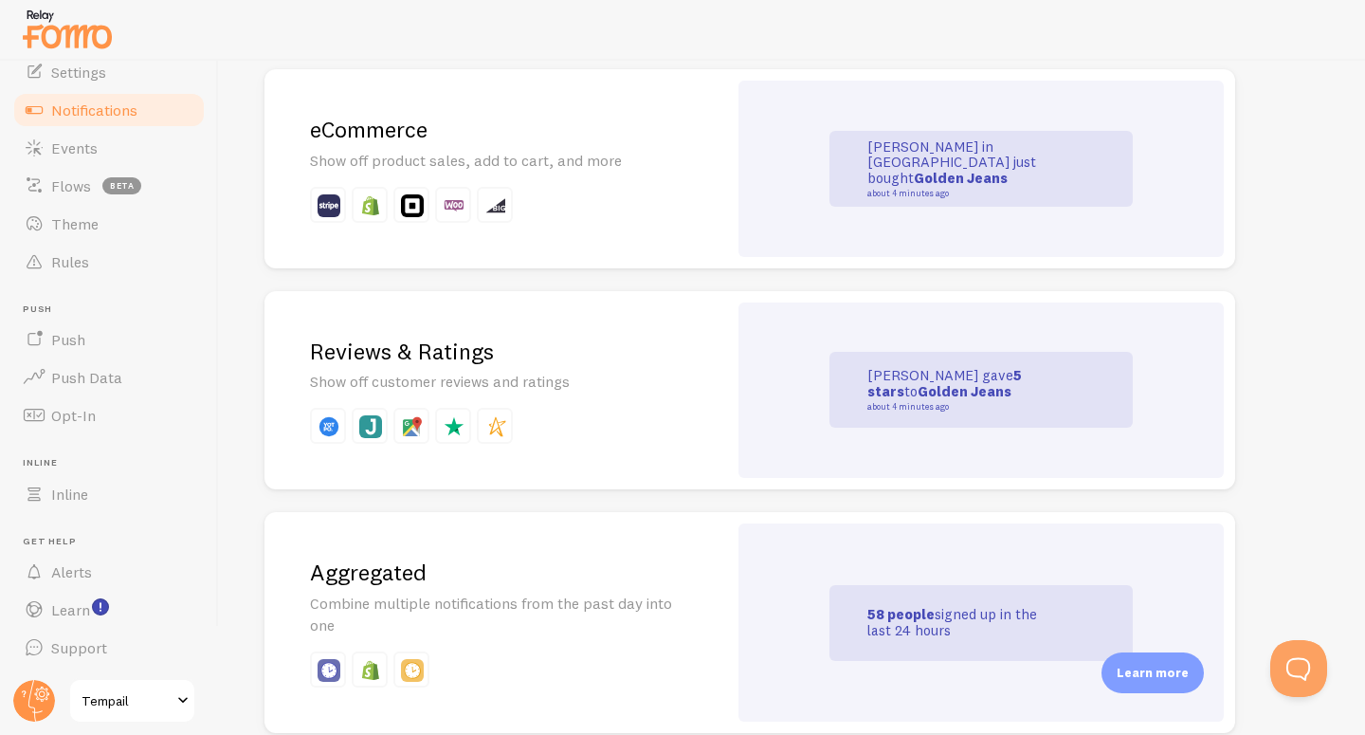
click at [122, 708] on span "Tempail" at bounding box center [127, 700] width 90 height 23
